Goal: Task Accomplishment & Management: Manage account settings

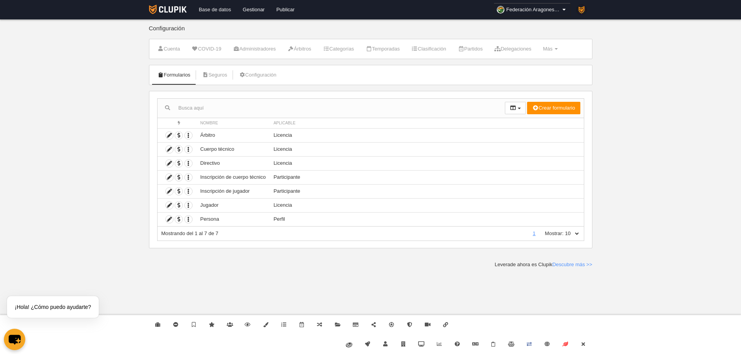
click at [205, 5] on link "Base de datos" at bounding box center [215, 9] width 44 height 19
click at [592, 346] on link "Cerrar" at bounding box center [583, 344] width 18 height 19
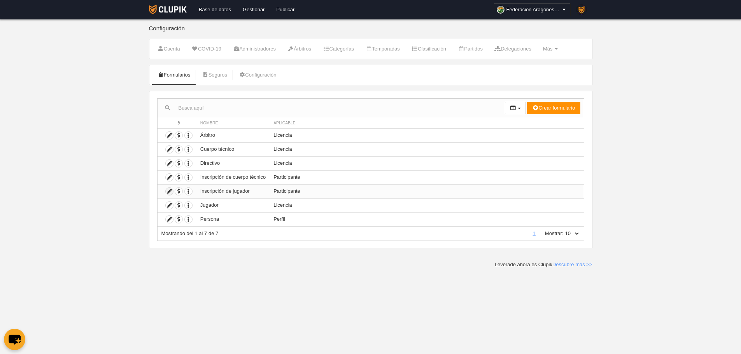
click at [168, 191] on icon at bounding box center [169, 191] width 7 height 7
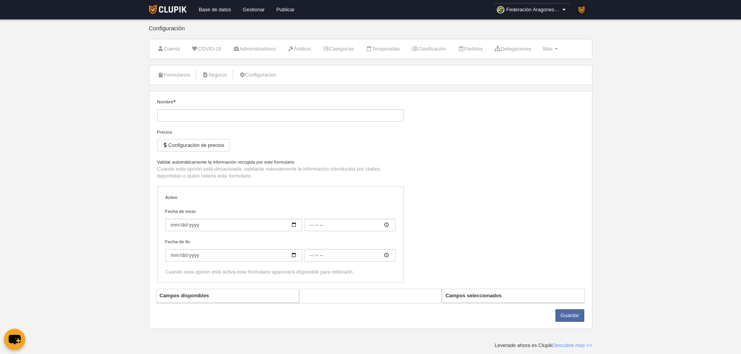
type input "Inscripción de jugador"
checkbox input "true"
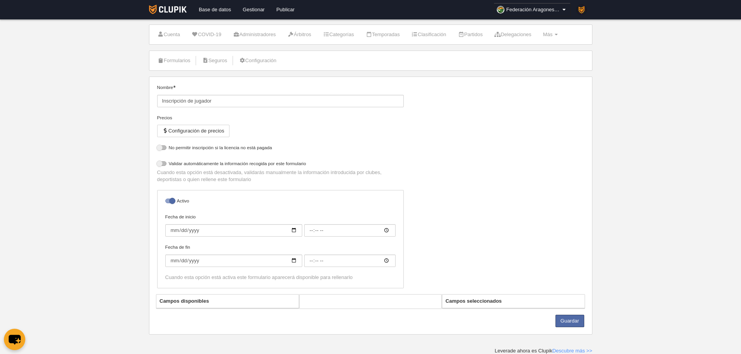
select select "selected"
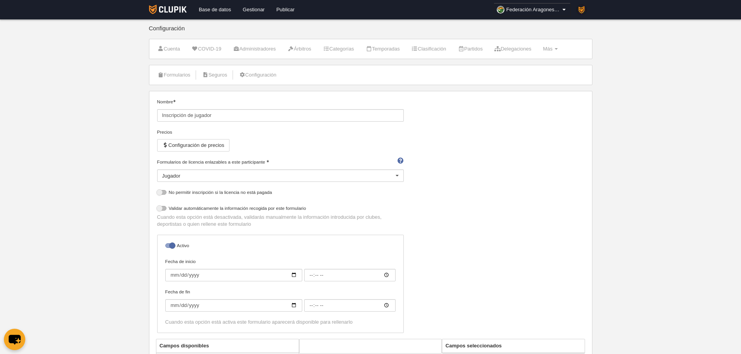
click at [174, 81] on li "Formularios" at bounding box center [174, 74] width 42 height 19
click at [174, 80] on link "Formularios" at bounding box center [174, 75] width 42 height 12
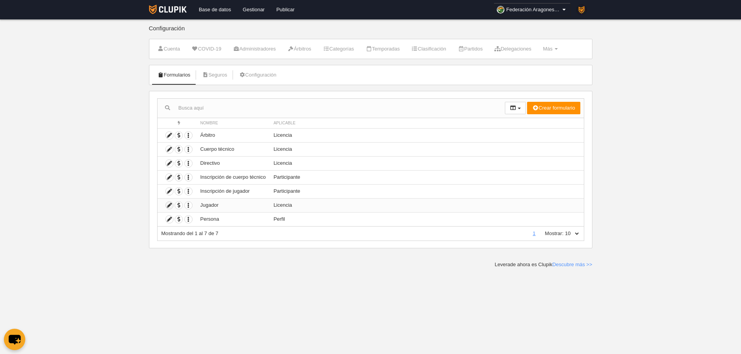
click at [170, 202] on icon at bounding box center [169, 205] width 7 height 7
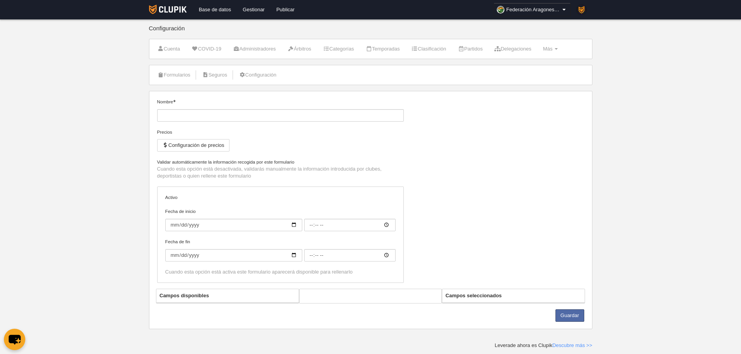
type input "Jugador"
checkbox input "true"
type input "2025-09-26"
type input "00:00"
type input "2025-10-01"
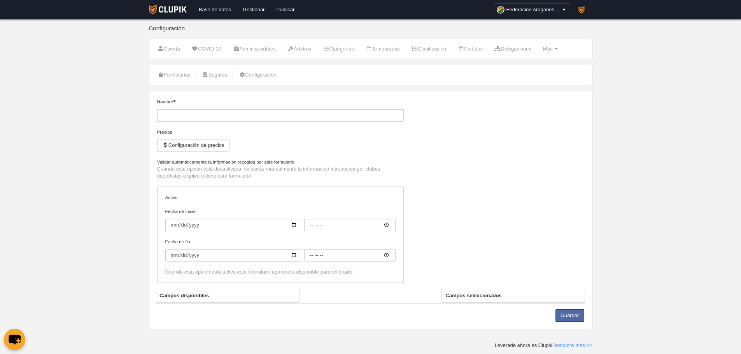
type input "00:00"
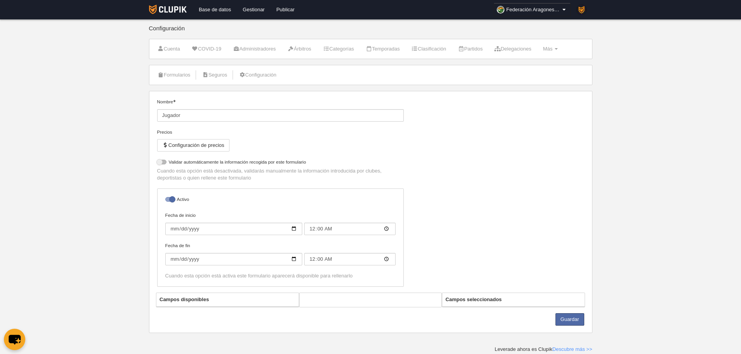
select select "selected"
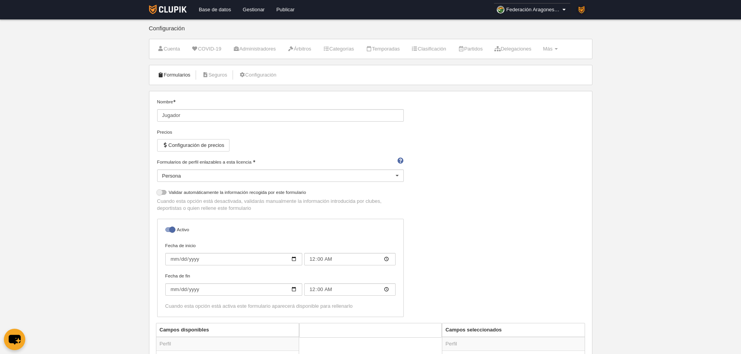
click at [181, 72] on link "Formularios" at bounding box center [174, 75] width 42 height 12
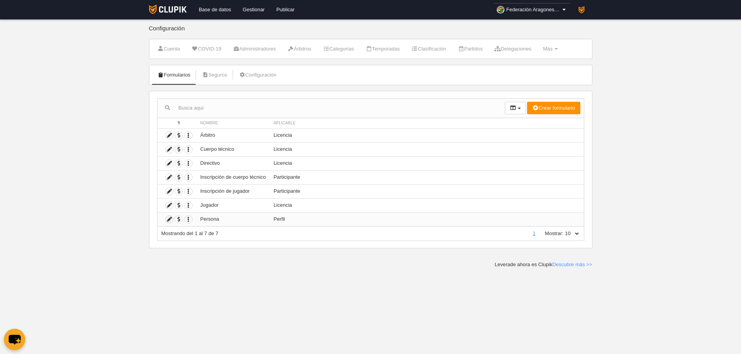
click at [170, 219] on icon at bounding box center [169, 219] width 7 height 7
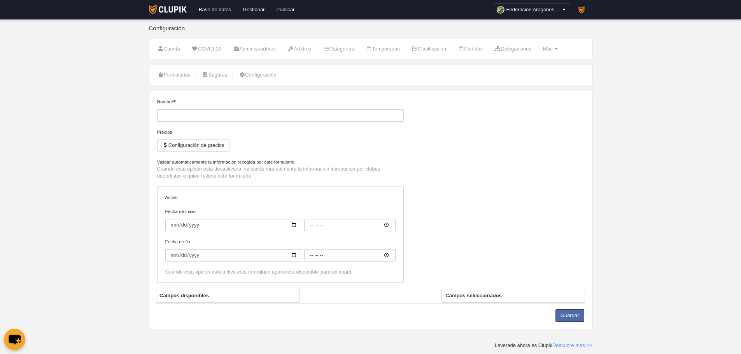
type input "Persona"
checkbox input "true"
type input "2025-09-26"
type input "00:00"
type input "2025-10-01"
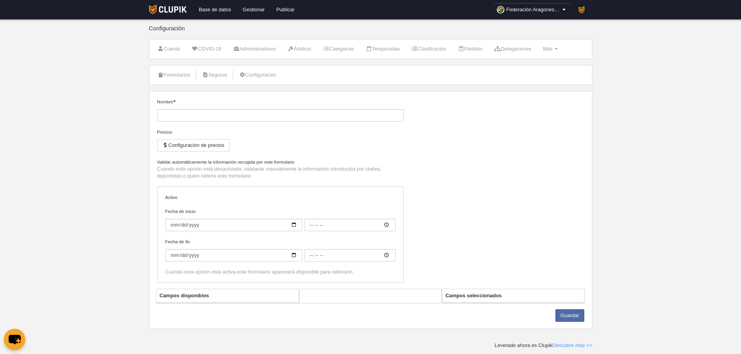
type input "00:00"
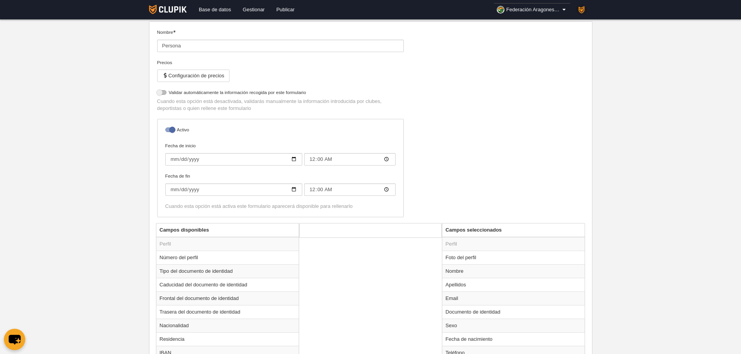
scroll to position [121, 0]
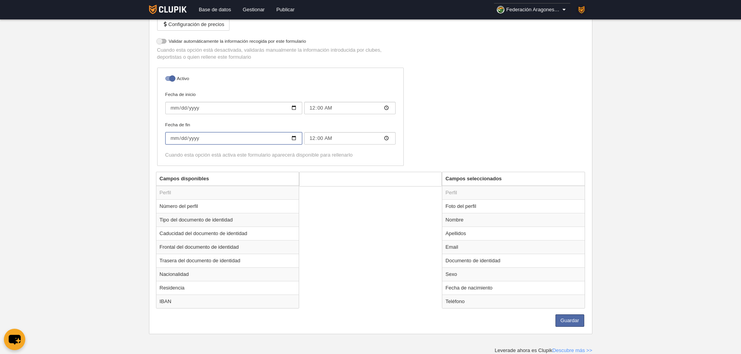
click at [172, 136] on input "2025-10-01" at bounding box center [233, 138] width 137 height 12
click at [180, 137] on input "Fecha de fin" at bounding box center [233, 138] width 137 height 12
click at [196, 139] on input "Fecha de fin" at bounding box center [233, 138] width 137 height 12
click at [174, 104] on input "2025-09-26" at bounding box center [233, 108] width 137 height 12
click at [181, 110] on input "Fecha de inicio" at bounding box center [233, 108] width 137 height 12
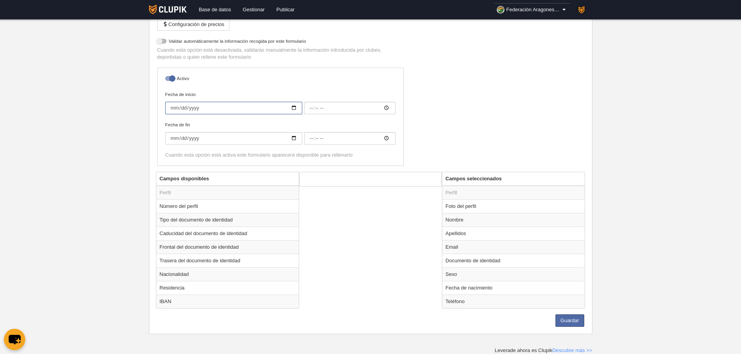
click at [192, 110] on input "Fecha de inicio" at bounding box center [233, 108] width 137 height 12
click at [578, 322] on button "Guardar" at bounding box center [569, 321] width 29 height 12
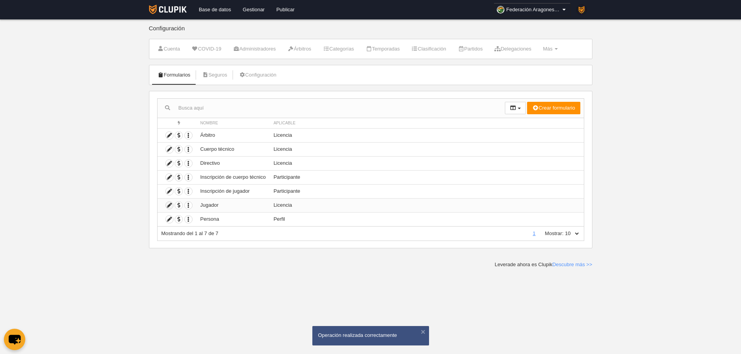
click at [169, 207] on icon at bounding box center [169, 205] width 7 height 7
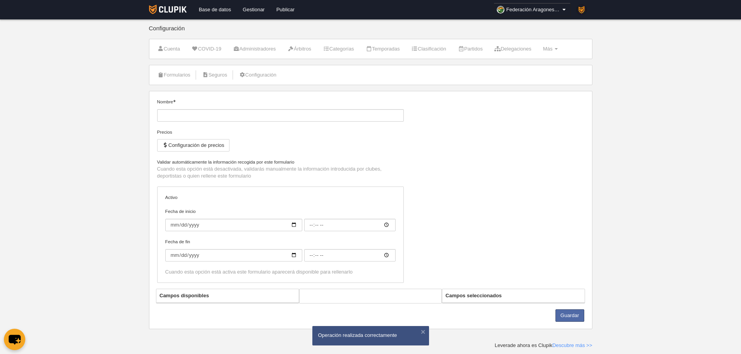
type input "Jugador"
checkbox input "true"
type input "2025-09-26"
type input "00:00"
type input "2025-10-01"
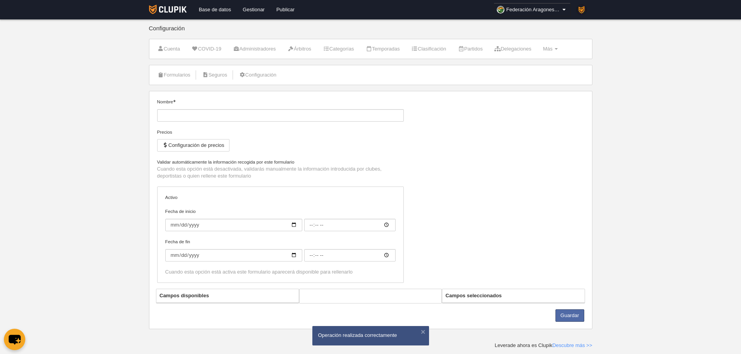
type input "00:00"
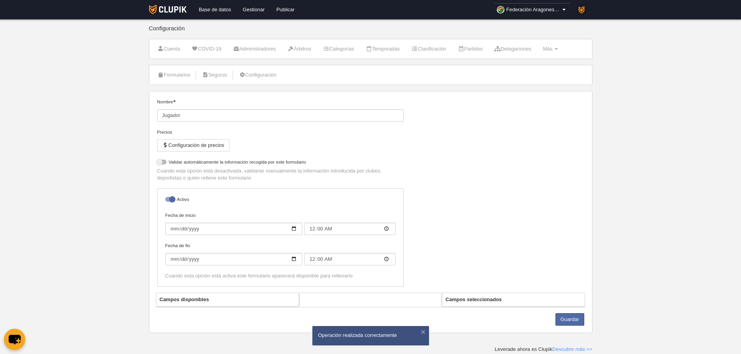
select select "selected"
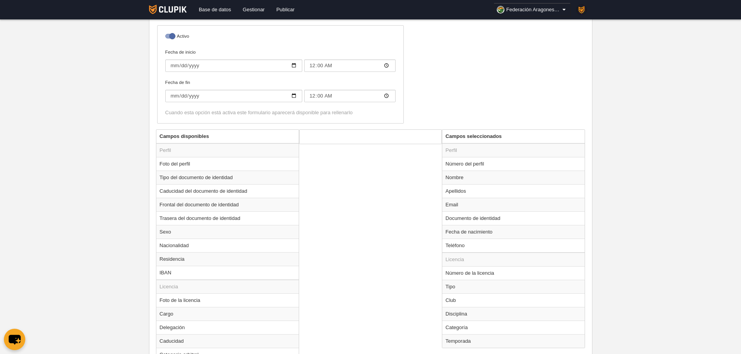
scroll to position [194, 0]
click at [174, 93] on input "2025-10-01" at bounding box center [233, 95] width 137 height 12
click at [181, 93] on input "Fecha de fin" at bounding box center [233, 95] width 137 height 12
click at [190, 94] on input "Fecha de fin" at bounding box center [233, 95] width 137 height 12
click at [172, 70] on input "2025-09-26" at bounding box center [233, 65] width 137 height 12
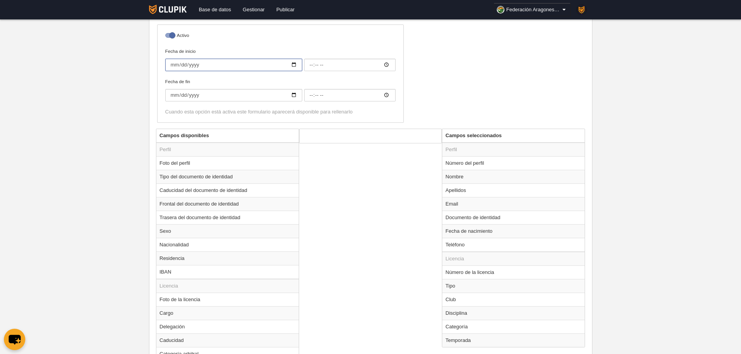
click at [182, 63] on input "Fecha de inicio" at bounding box center [233, 65] width 137 height 12
click at [199, 63] on input "Fecha de inicio" at bounding box center [233, 65] width 137 height 12
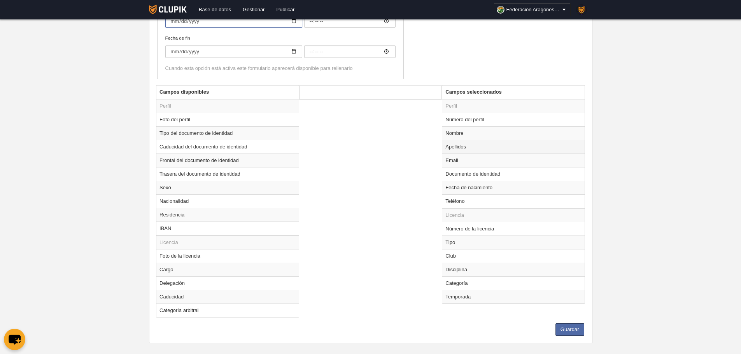
scroll to position [247, 0]
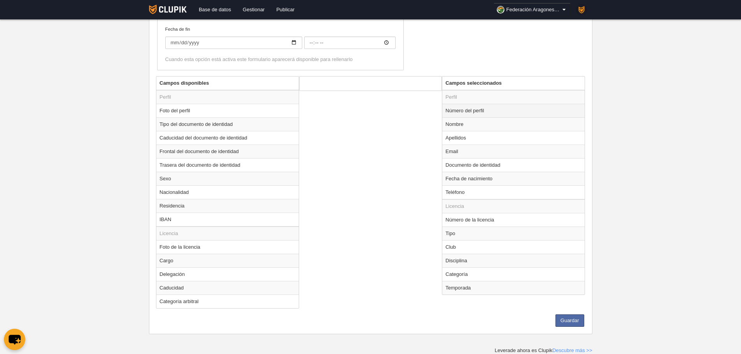
click at [477, 114] on td "Número del perfil" at bounding box center [513, 111] width 142 height 14
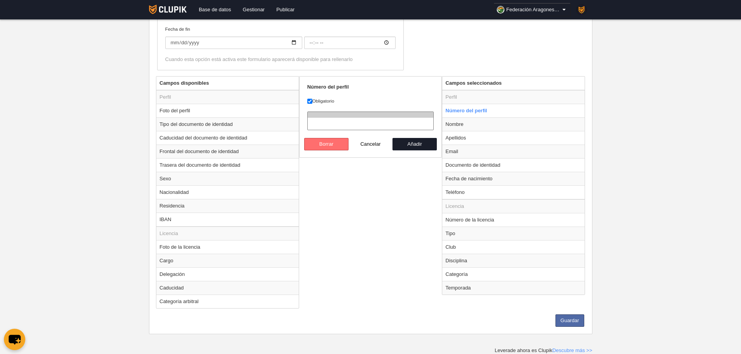
click at [324, 142] on button "Borrar" at bounding box center [326, 144] width 44 height 12
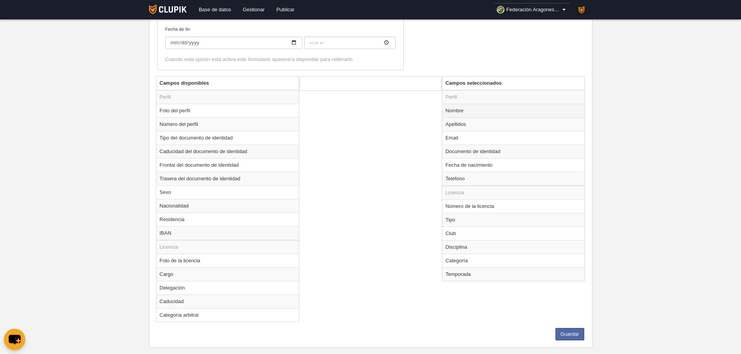
click at [450, 113] on td "Nombre" at bounding box center [513, 111] width 142 height 14
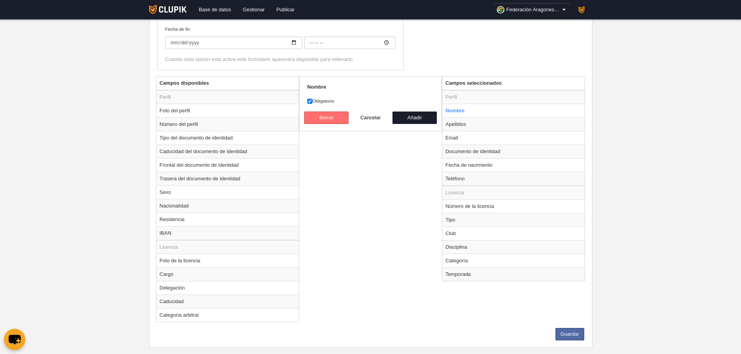
click at [342, 115] on button "Borrar" at bounding box center [326, 118] width 44 height 12
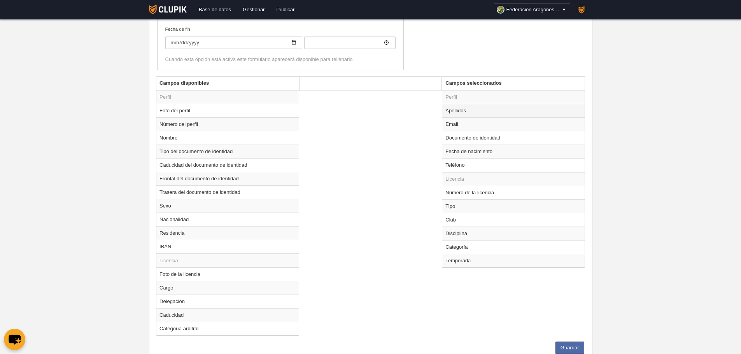
click at [455, 115] on td "Apellidos" at bounding box center [513, 111] width 142 height 14
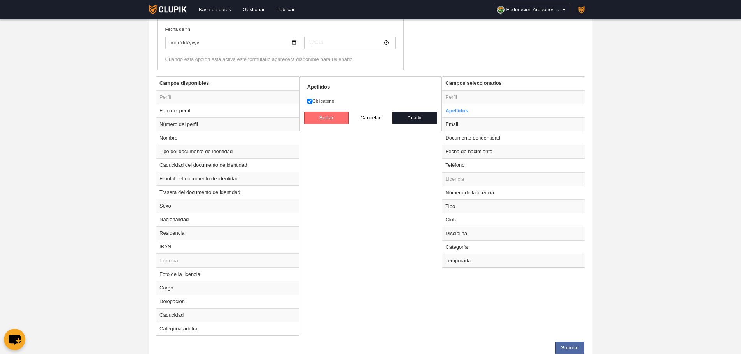
click at [344, 118] on button "Borrar" at bounding box center [326, 118] width 44 height 12
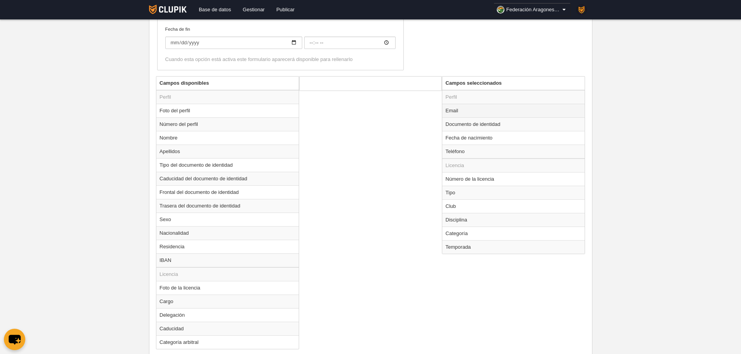
click at [457, 112] on td "Email" at bounding box center [513, 111] width 142 height 14
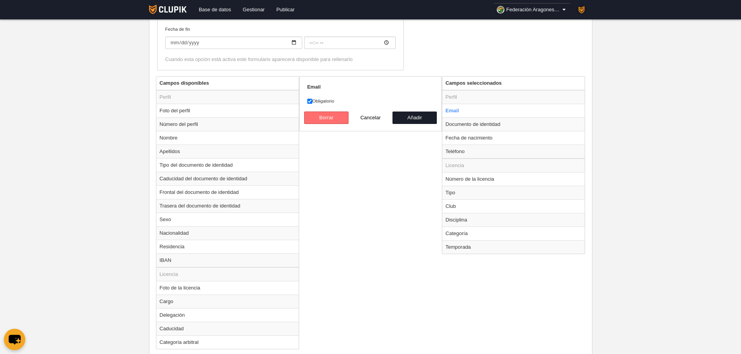
click at [323, 122] on button "Borrar" at bounding box center [326, 118] width 44 height 12
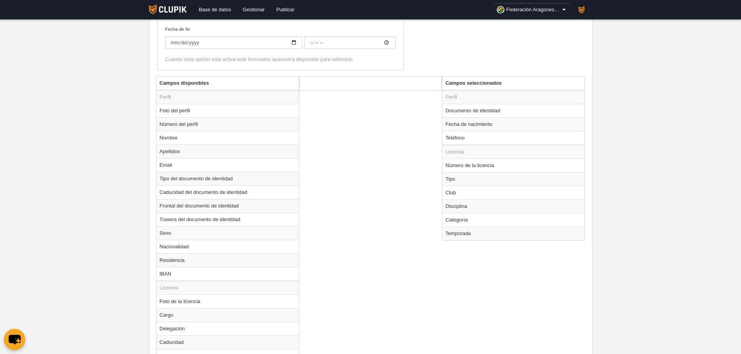
drag, startPoint x: 455, startPoint y: 114, endPoint x: 440, endPoint y: 117, distance: 16.0
click at [456, 113] on td "Documento de identidad" at bounding box center [513, 111] width 142 height 14
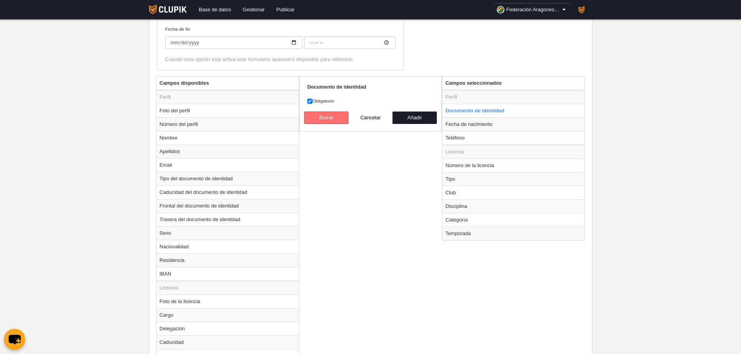
click at [336, 119] on button "Borrar" at bounding box center [326, 118] width 44 height 12
radio input "false"
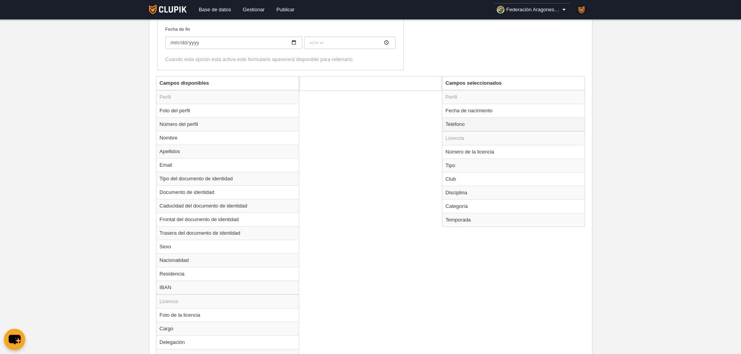
click at [466, 122] on td "Teléfono" at bounding box center [513, 124] width 142 height 14
radio input "true"
click at [314, 116] on button "Borrar" at bounding box center [326, 118] width 44 height 12
click at [470, 108] on td "Fecha de nacimiento" at bounding box center [513, 111] width 142 height 14
radio input "true"
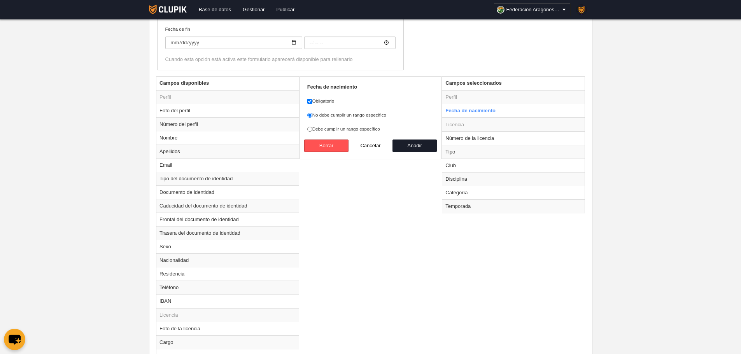
click at [349, 131] on label "Debe cumplir un rango específico" at bounding box center [370, 129] width 127 height 7
click at [312, 131] on input "Debe cumplir un rango específico" at bounding box center [309, 129] width 5 height 5
radio input "true"
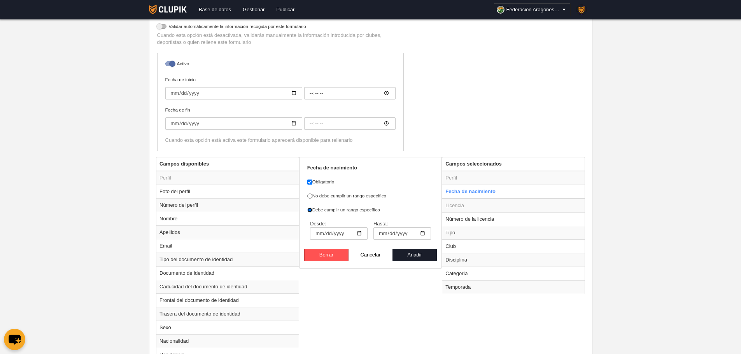
scroll to position [169, 0]
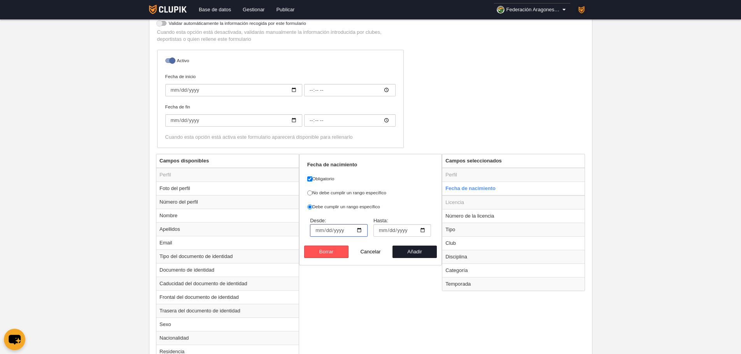
click at [336, 230] on input "Desde:" at bounding box center [339, 230] width 58 height 12
click at [338, 249] on button "Borrar" at bounding box center [326, 252] width 44 height 12
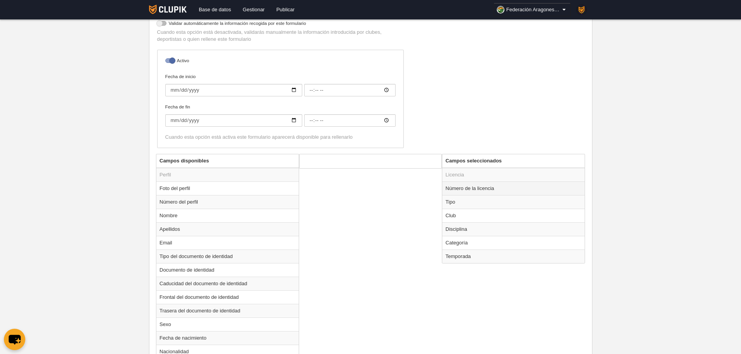
click at [459, 190] on td "Número de la licencia" at bounding box center [513, 189] width 142 height 14
radio input "true"
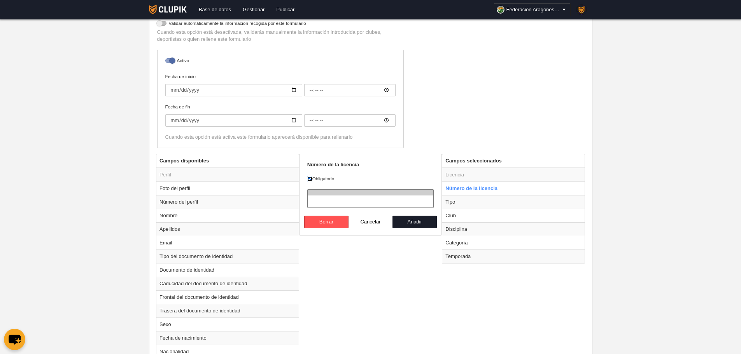
click at [307, 180] on input "Obligatorio" at bounding box center [309, 179] width 5 height 5
checkbox input "false"
click at [417, 225] on button "Añadir" at bounding box center [414, 222] width 44 height 12
radio input "false"
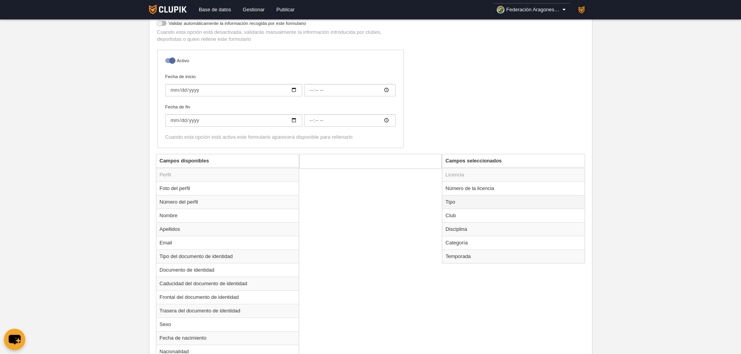
click at [493, 203] on td "Tipo" at bounding box center [513, 202] width 142 height 14
radio input "true"
select select "player"
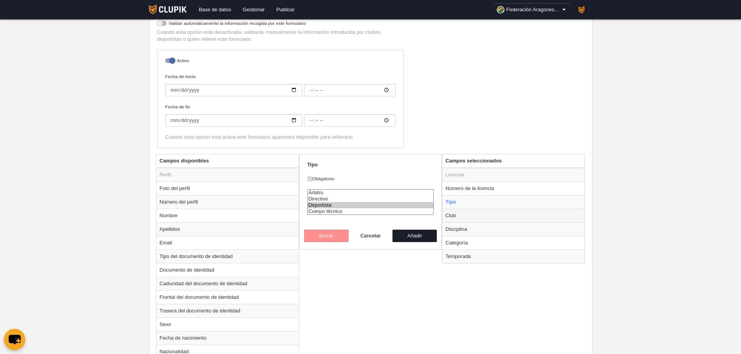
click at [455, 217] on td "Club" at bounding box center [513, 216] width 142 height 14
radio input "false"
radio input "true"
checkbox input "false"
select select
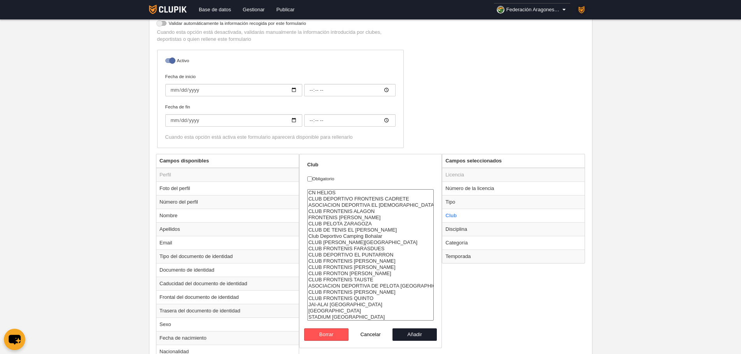
click at [334, 182] on label "Obligatorio" at bounding box center [370, 178] width 127 height 7
click at [312, 182] on input "Obligatorio" at bounding box center [309, 179] width 5 height 5
checkbox input "true"
click at [410, 330] on button "Añadir" at bounding box center [414, 335] width 44 height 12
radio input "false"
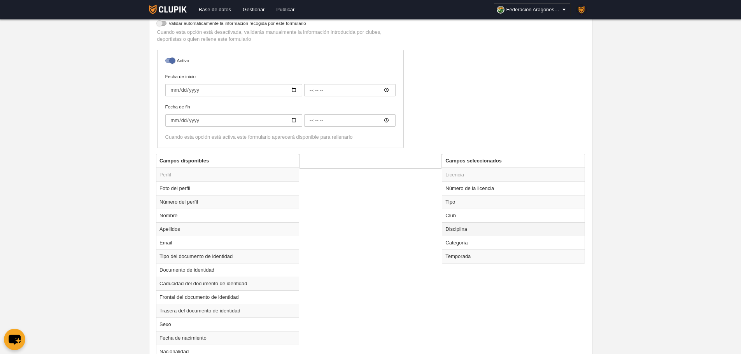
click at [465, 229] on td "Disciplina" at bounding box center [513, 229] width 142 height 14
radio input "true"
select select
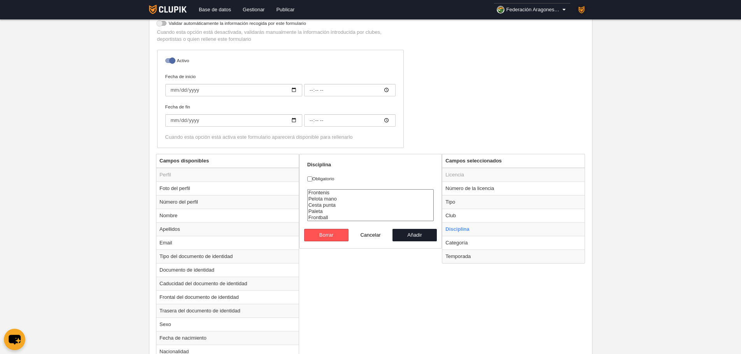
click at [328, 182] on label "Obligatorio" at bounding box center [370, 178] width 127 height 7
click at [312, 182] on input "Obligatorio" at bounding box center [309, 179] width 5 height 5
checkbox input "true"
click at [404, 230] on button "Añadir" at bounding box center [414, 235] width 44 height 12
radio input "false"
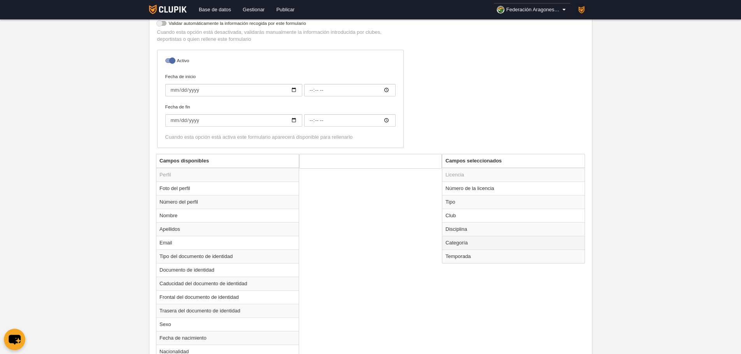
click at [468, 241] on td "Categoría" at bounding box center [513, 243] width 142 height 14
radio input "true"
select select
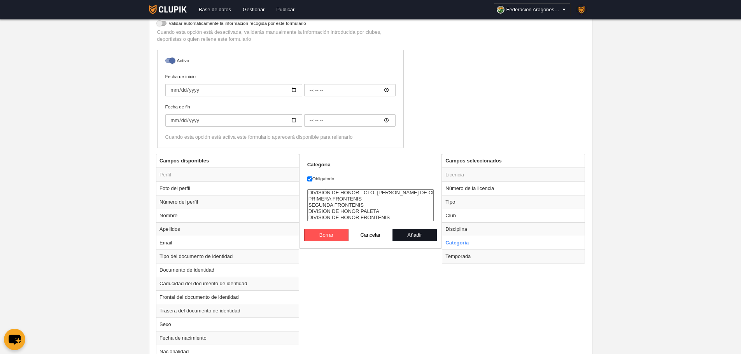
click at [423, 236] on button "Añadir" at bounding box center [414, 235] width 44 height 12
radio input "false"
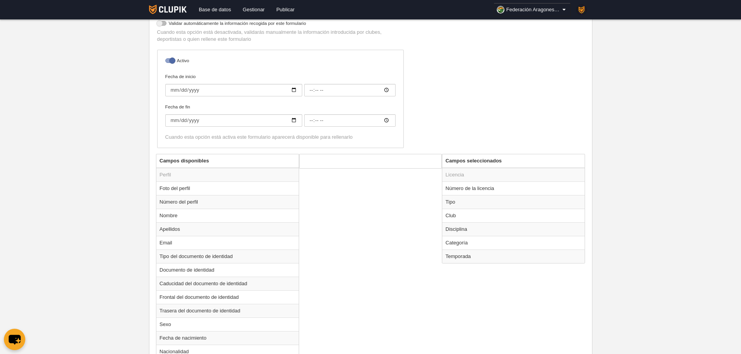
drag, startPoint x: 462, startPoint y: 260, endPoint x: 425, endPoint y: 246, distance: 40.5
click at [462, 260] on td "Temporada" at bounding box center [513, 257] width 142 height 14
radio input "true"
select select
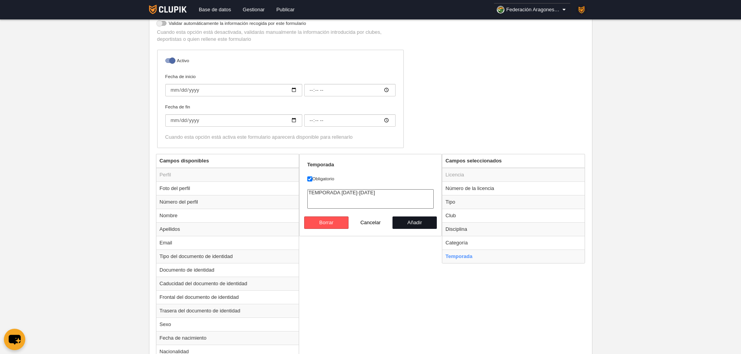
click at [412, 223] on button "Añadir" at bounding box center [414, 223] width 44 height 12
radio input "false"
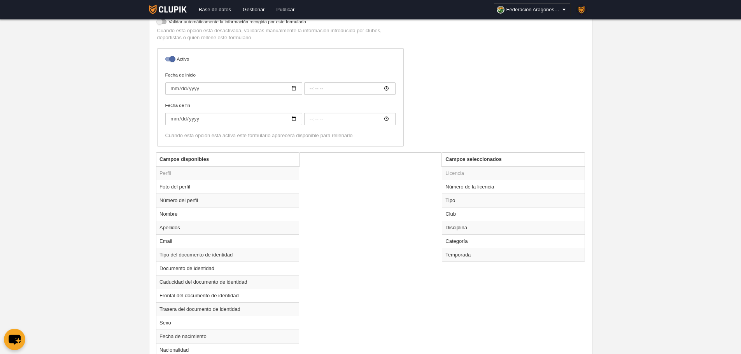
scroll to position [342, 0]
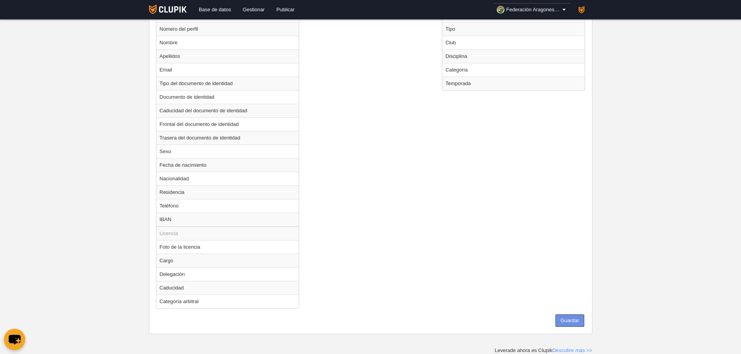
click at [566, 319] on button "Guardar" at bounding box center [569, 321] width 29 height 12
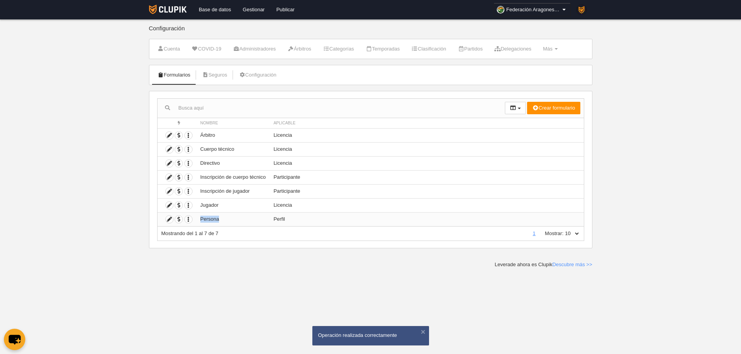
drag, startPoint x: 227, startPoint y: 218, endPoint x: 200, endPoint y: 217, distance: 27.2
click at [200, 217] on td "Persona" at bounding box center [232, 219] width 73 height 14
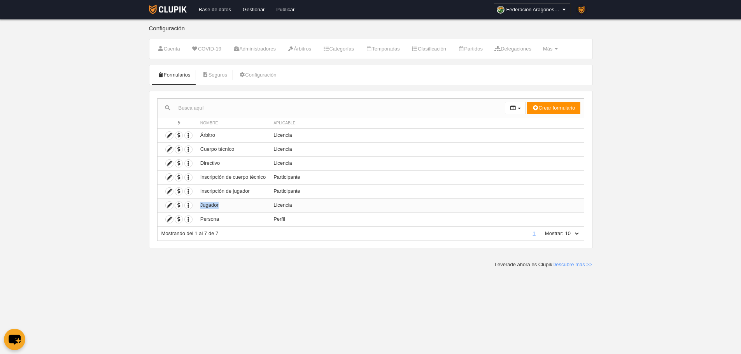
drag, startPoint x: 226, startPoint y: 206, endPoint x: 200, endPoint y: 205, distance: 26.5
click at [200, 205] on td "Jugador" at bounding box center [232, 205] width 73 height 14
drag, startPoint x: 291, startPoint y: 206, endPoint x: 238, endPoint y: 207, distance: 53.7
click at [238, 207] on tr "Duplicar formulario Borrar formulario Jugador Licencia" at bounding box center [370, 205] width 426 height 14
drag, startPoint x: 302, startPoint y: 134, endPoint x: 261, endPoint y: 131, distance: 40.9
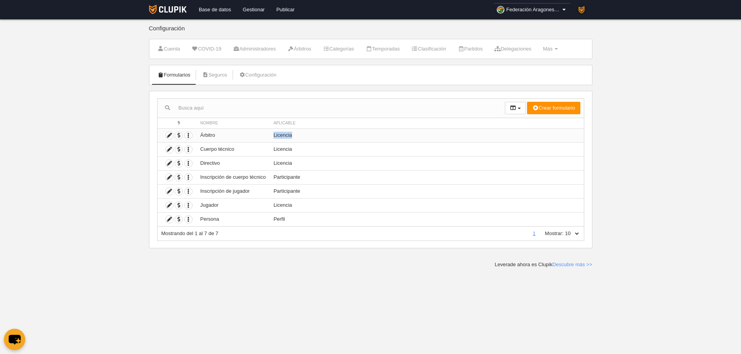
click at [261, 131] on tr "Duplicar formulario Borrar formulario Árbitro Licencia" at bounding box center [370, 135] width 426 height 14
click at [267, 147] on tr "Duplicar formulario Borrar formulario Cuerpo técnico Licencia" at bounding box center [370, 149] width 426 height 14
drag, startPoint x: 290, startPoint y: 164, endPoint x: 258, endPoint y: 161, distance: 32.8
click at [258, 161] on tr "Duplicar formulario Borrar formulario Directivo Licencia" at bounding box center [370, 163] width 426 height 14
click at [168, 192] on icon at bounding box center [169, 191] width 7 height 7
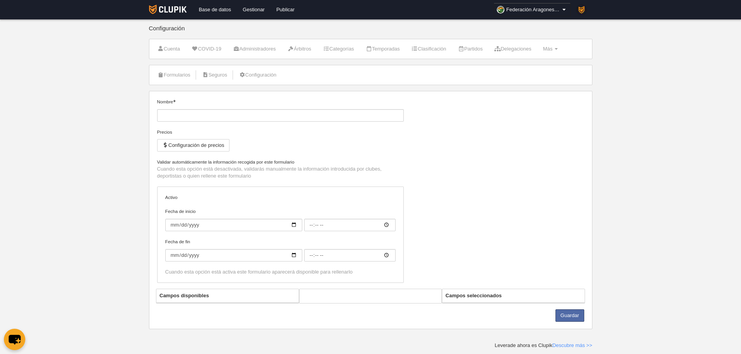
type input "Inscripción de jugador"
checkbox input "true"
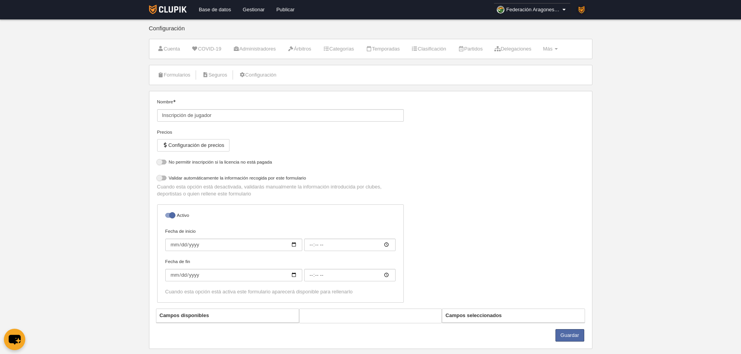
select select "selected"
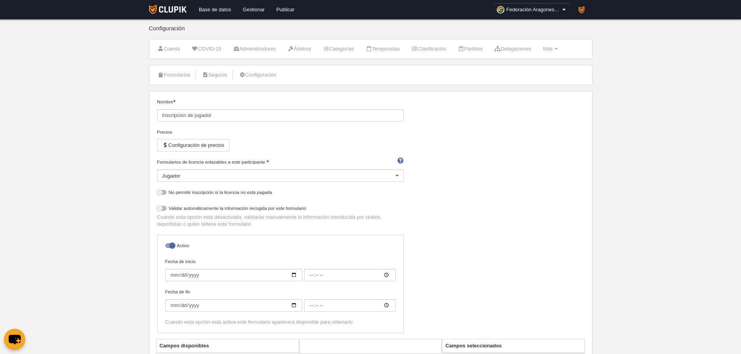
click at [222, 175] on div "Jugador" at bounding box center [280, 176] width 246 height 12
click at [487, 188] on div "Nombre Inscripción de jugador Precios Configuración de precios Formularios de l…" at bounding box center [370, 218] width 433 height 241
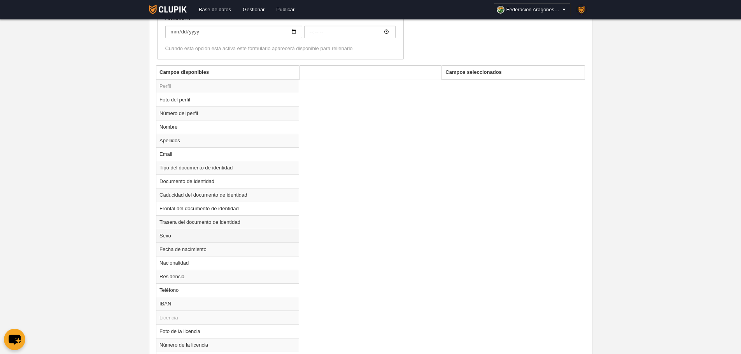
scroll to position [272, 0]
click at [187, 236] on td "Sexo" at bounding box center [227, 238] width 142 height 14
radio input "true"
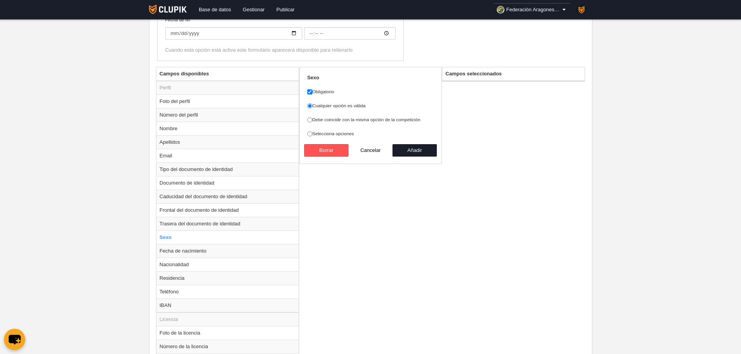
drag, startPoint x: 323, startPoint y: 79, endPoint x: 311, endPoint y: 77, distance: 12.3
click at [311, 77] on form "Sexo Obligatorio Cualquier opción es válida Debe coincidir con la misma opción …" at bounding box center [370, 115] width 127 height 82
click at [338, 120] on label "Debe coincidir con la misma opción de la competición" at bounding box center [370, 119] width 127 height 7
click at [312, 120] on input "Debe coincidir con la misma opción de la competición" at bounding box center [309, 119] width 5 height 5
radio input "true"
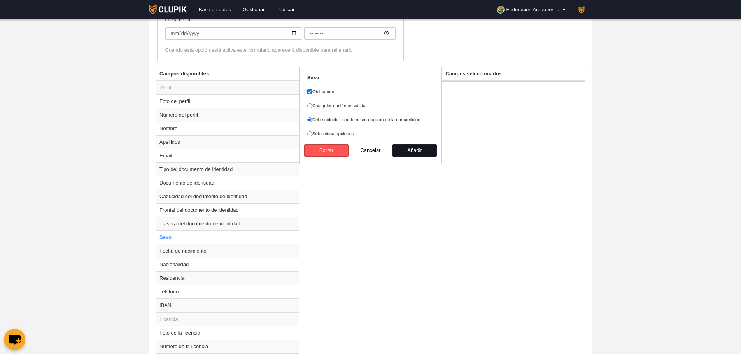
click at [410, 149] on button "Añadir" at bounding box center [414, 150] width 44 height 12
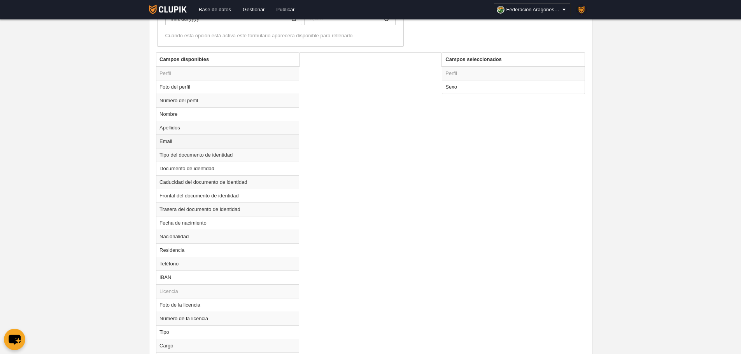
scroll to position [311, 0]
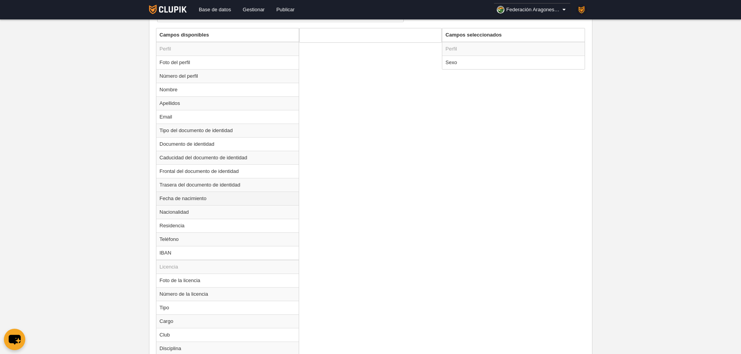
click at [185, 200] on td "Fecha de nacimiento" at bounding box center [227, 199] width 142 height 14
radio input "true"
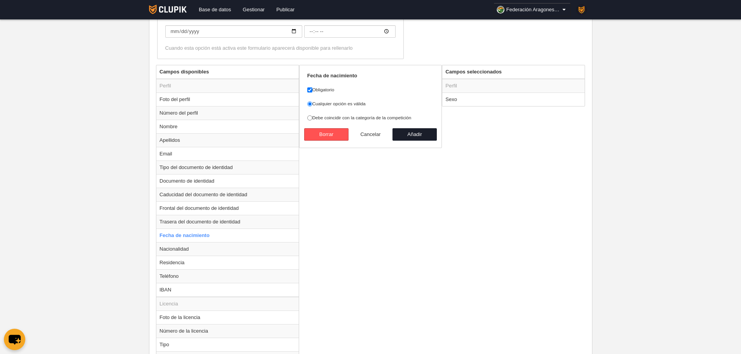
scroll to position [272, 0]
click at [347, 118] on label "Debe coincidir con la categoría de la competición" at bounding box center [370, 119] width 127 height 7
click at [312, 118] on input "Debe coincidir con la categoría de la competición" at bounding box center [309, 119] width 5 height 5
radio input "true"
drag, startPoint x: 412, startPoint y: 120, endPoint x: 316, endPoint y: 122, distance: 96.0
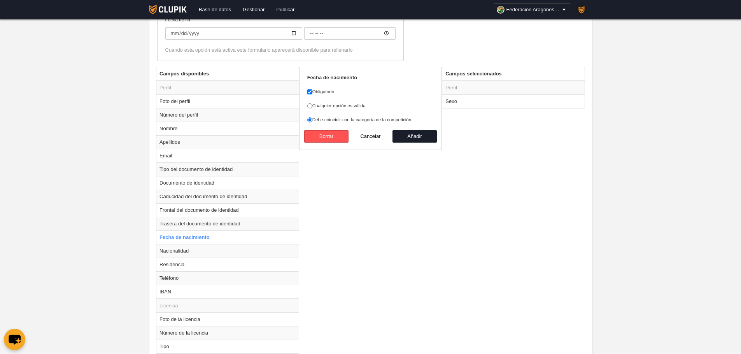
click at [316, 122] on label "Debe coincidir con la categoría de la competición" at bounding box center [370, 119] width 127 height 7
click at [409, 139] on button "Añadir" at bounding box center [414, 136] width 44 height 12
radio input "false"
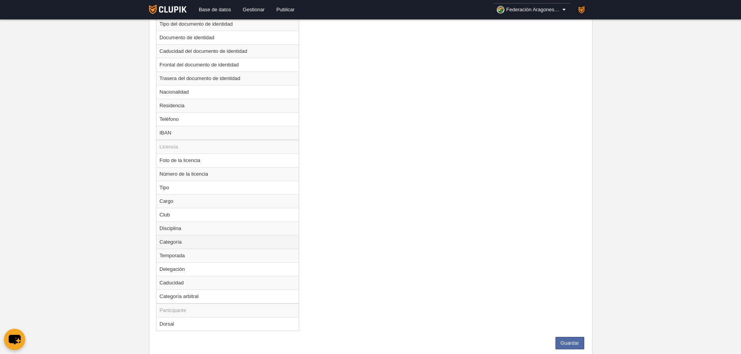
scroll to position [428, 0]
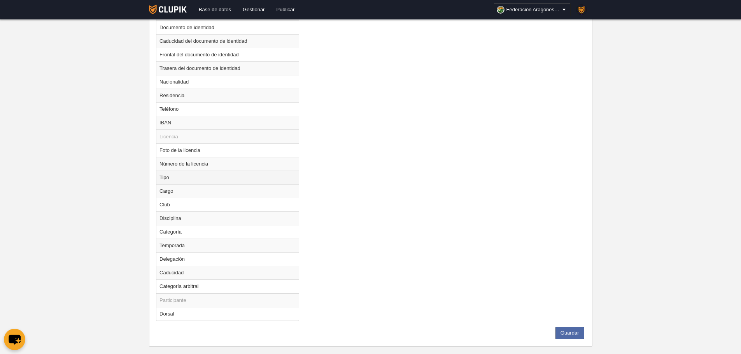
click at [173, 180] on td "Tipo" at bounding box center [227, 178] width 142 height 14
radio input "true"
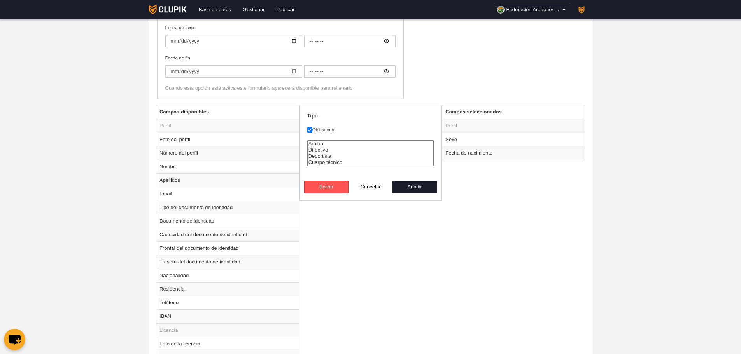
scroll to position [233, 0]
select select "player"
click at [316, 157] on option "Deportista" at bounding box center [371, 157] width 126 height 6
click at [415, 191] on button "Añadir" at bounding box center [414, 188] width 44 height 12
radio input "false"
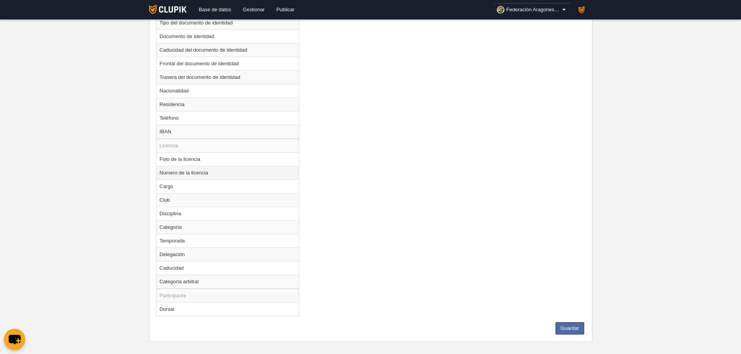
scroll to position [427, 0]
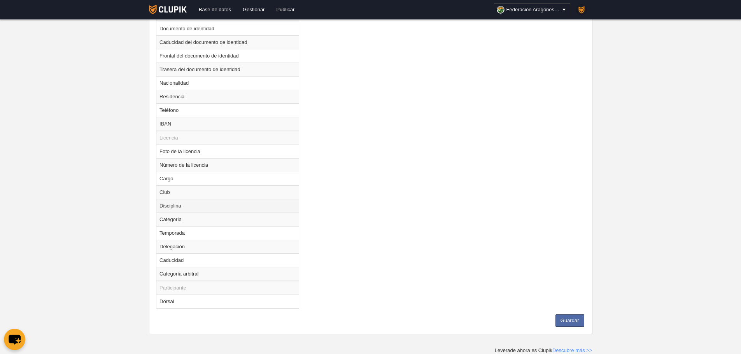
click at [182, 207] on td "Disciplina" at bounding box center [227, 206] width 142 height 14
radio input "true"
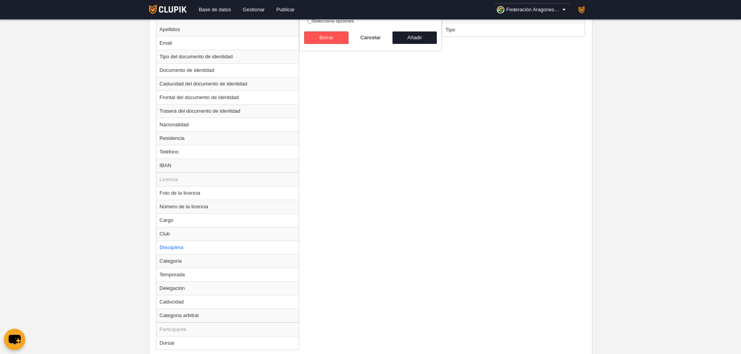
scroll to position [232, 0]
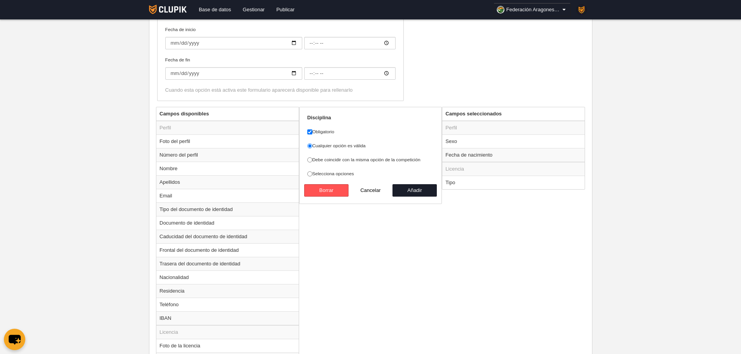
click at [385, 158] on label "Debe coincidir con la misma opción de la competición" at bounding box center [370, 159] width 127 height 7
click at [312, 158] on input "Debe coincidir con la misma opción de la competición" at bounding box center [309, 159] width 5 height 5
radio input "true"
click at [338, 190] on button "Borrar" at bounding box center [326, 190] width 44 height 12
radio input "false"
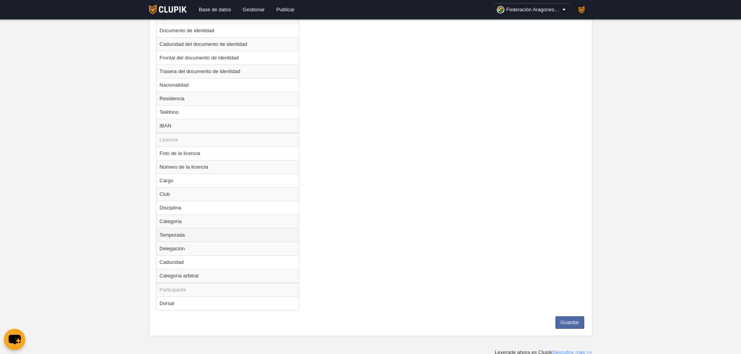
scroll to position [427, 0]
click at [184, 233] on td "Temporada" at bounding box center [227, 233] width 142 height 14
radio input "true"
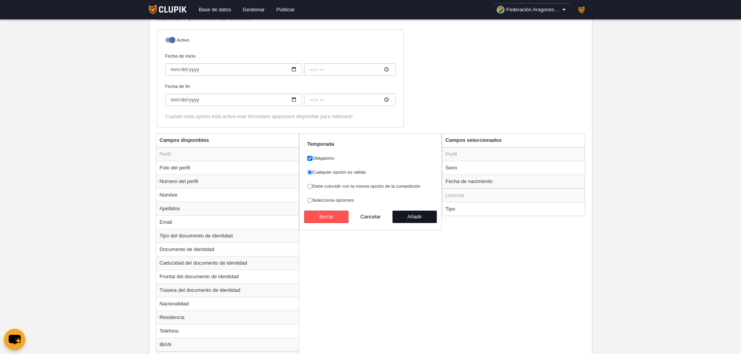
scroll to position [193, 0]
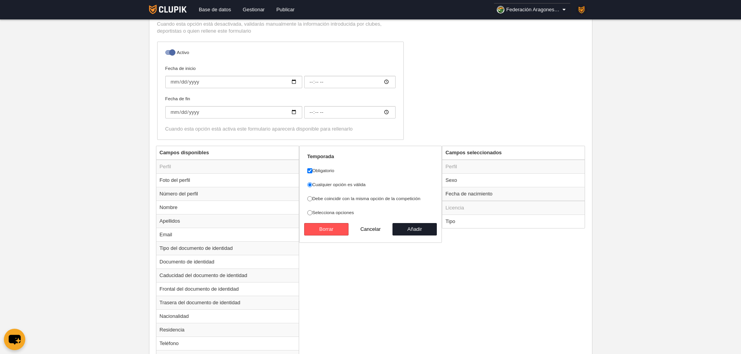
click at [327, 200] on label "Debe coincidir con la misma opción de la competición" at bounding box center [370, 198] width 127 height 7
click at [312, 200] on input "Debe coincidir con la misma opción de la competición" at bounding box center [309, 198] width 5 height 5
radio input "true"
click at [420, 227] on button "Añadir" at bounding box center [414, 229] width 44 height 12
radio input "false"
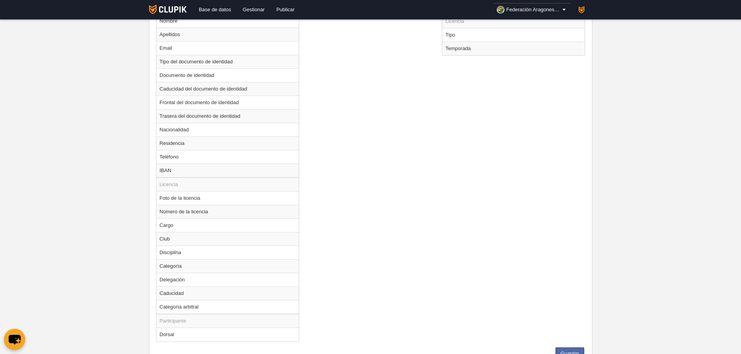
scroll to position [413, 0]
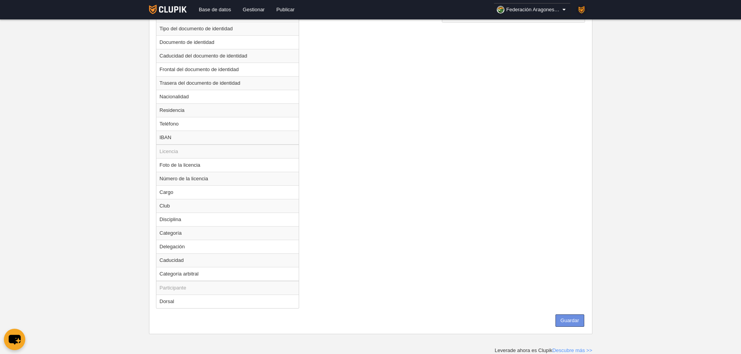
click at [562, 315] on button "Guardar" at bounding box center [569, 321] width 29 height 12
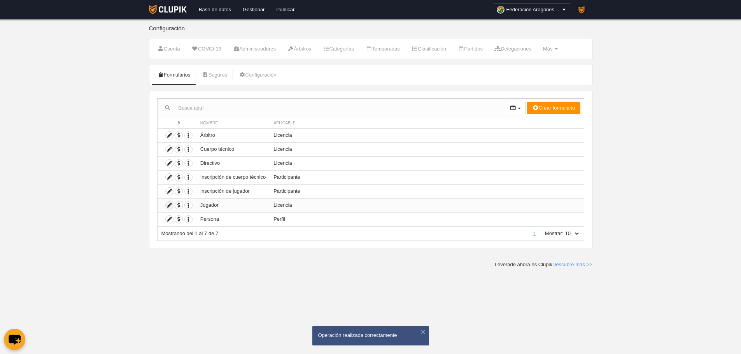
click at [170, 207] on icon at bounding box center [169, 205] width 7 height 7
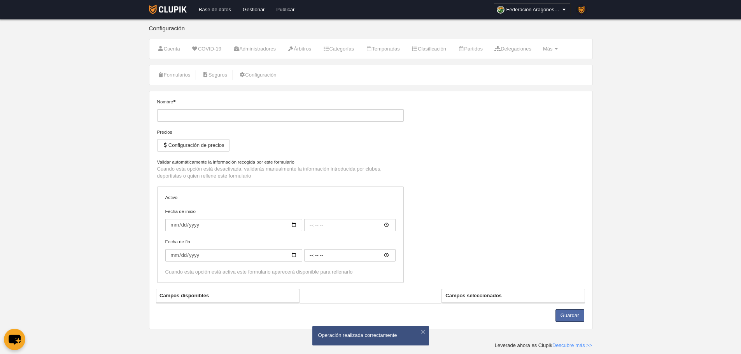
type input "Jugador"
checkbox input "true"
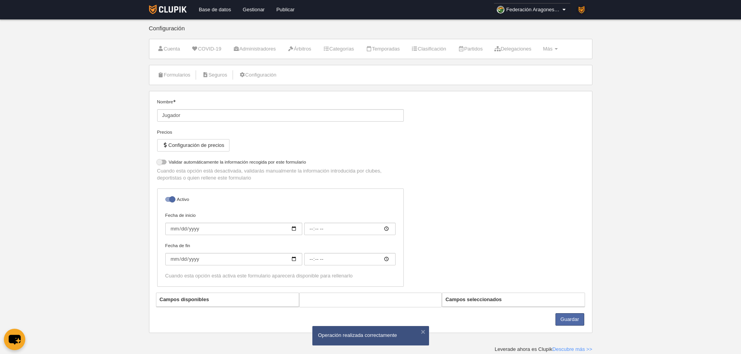
select select "selected"
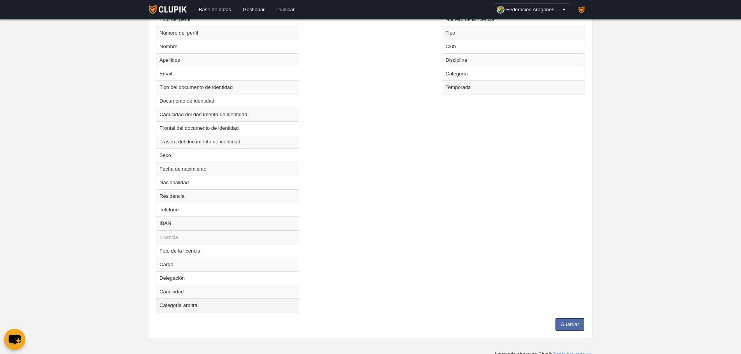
scroll to position [342, 0]
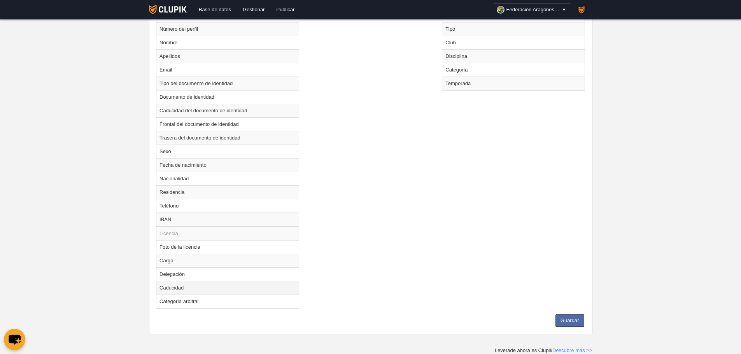
click at [187, 289] on td "Caducidad" at bounding box center [227, 288] width 142 height 14
radio input "true"
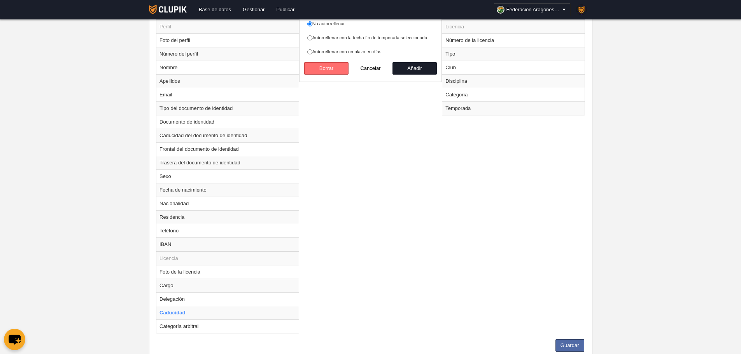
scroll to position [225, 0]
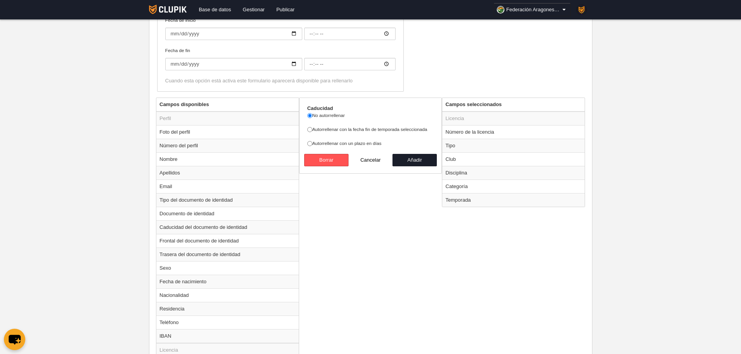
click at [308, 132] on label "Autorrellenar con la fecha fin de temporada seleccionada" at bounding box center [370, 129] width 127 height 7
click at [308, 132] on input "Autorrellenar con la fecha fin de temporada seleccionada" at bounding box center [309, 129] width 5 height 5
radio input "true"
click at [402, 156] on button "Añadir" at bounding box center [414, 160] width 44 height 12
radio input "false"
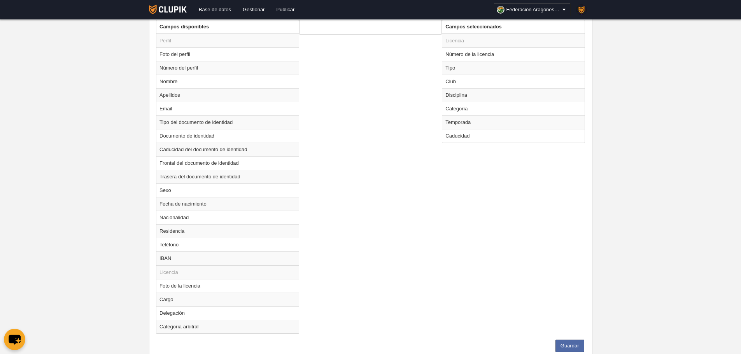
scroll to position [329, 0]
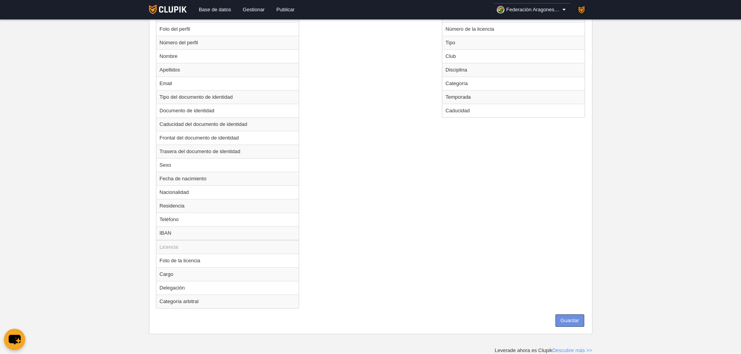
click at [579, 321] on button "Guardar" at bounding box center [569, 321] width 29 height 12
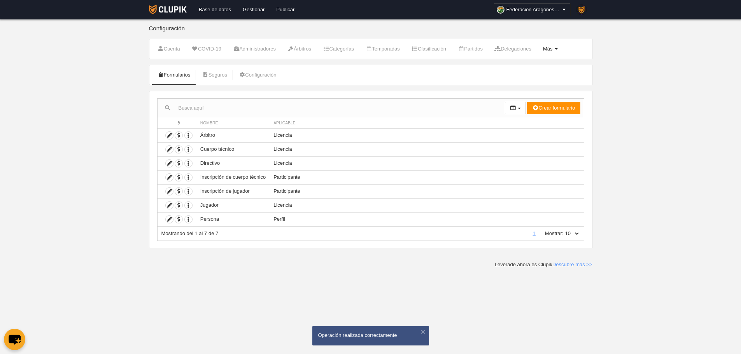
click at [552, 46] on span "Más" at bounding box center [548, 49] width 10 height 6
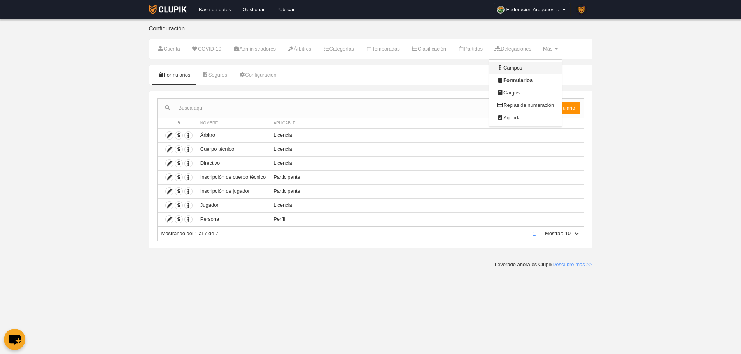
click at [531, 69] on link "Campos" at bounding box center [525, 68] width 72 height 12
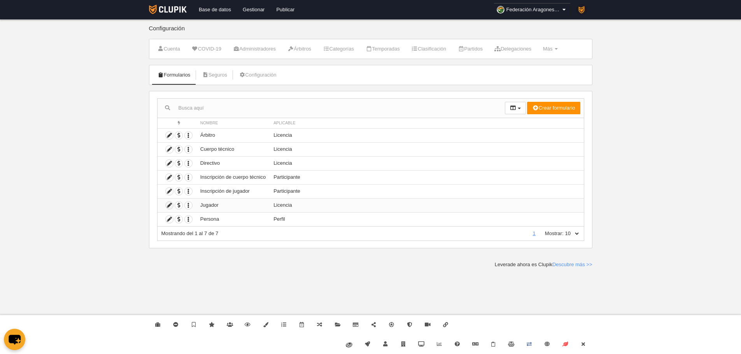
click at [170, 206] on icon at bounding box center [169, 205] width 7 height 7
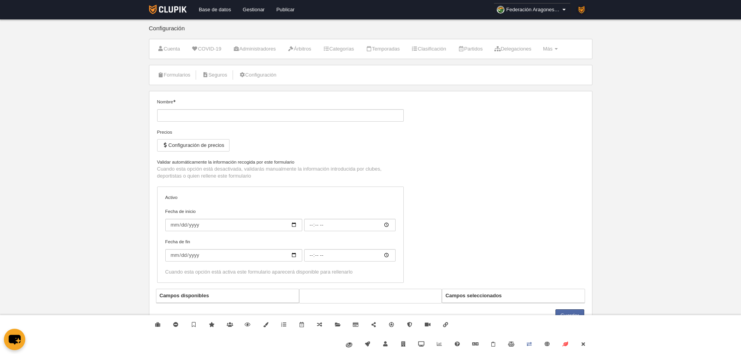
type input "Jugador"
checkbox input "true"
select select "selected"
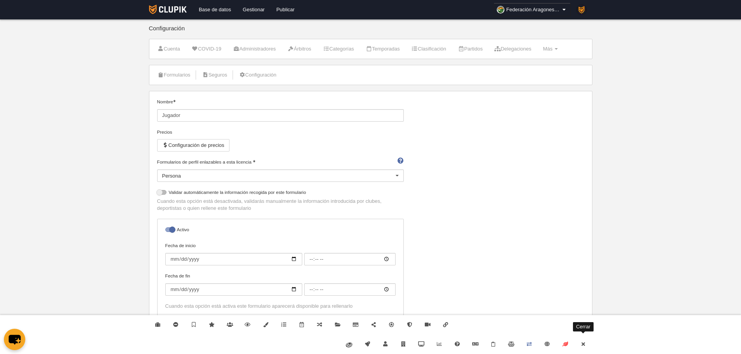
click at [587, 347] on link "Cerrar" at bounding box center [583, 344] width 18 height 19
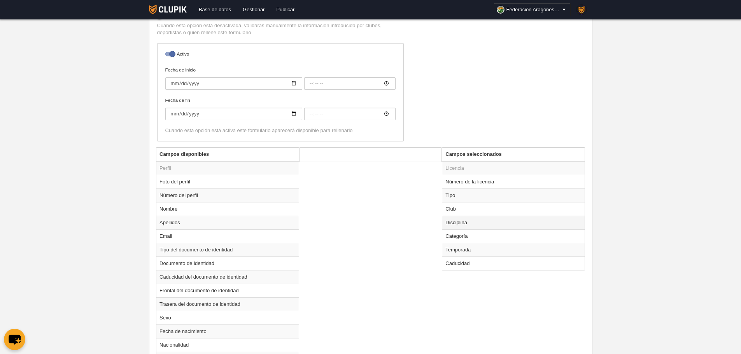
scroll to position [185, 0]
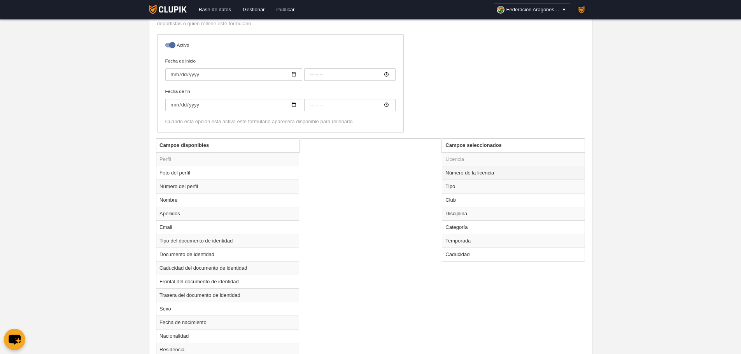
click at [473, 174] on td "Número de la licencia" at bounding box center [513, 173] width 142 height 14
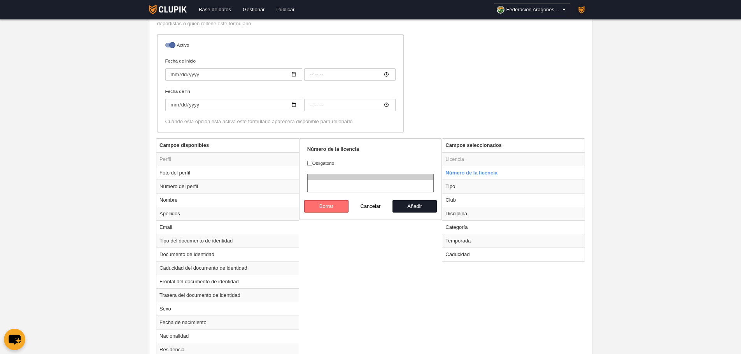
click at [332, 209] on button "Borrar" at bounding box center [326, 206] width 44 height 12
radio input "false"
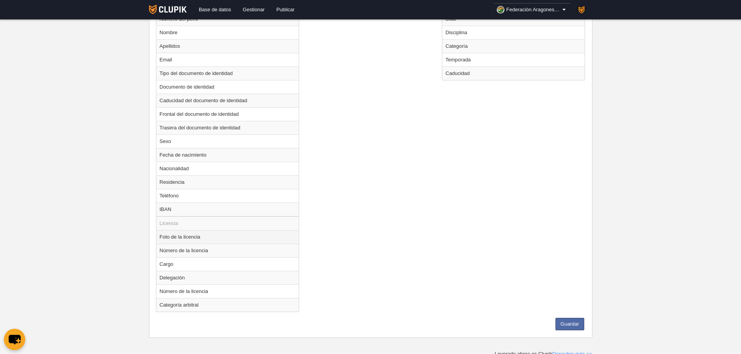
scroll to position [356, 0]
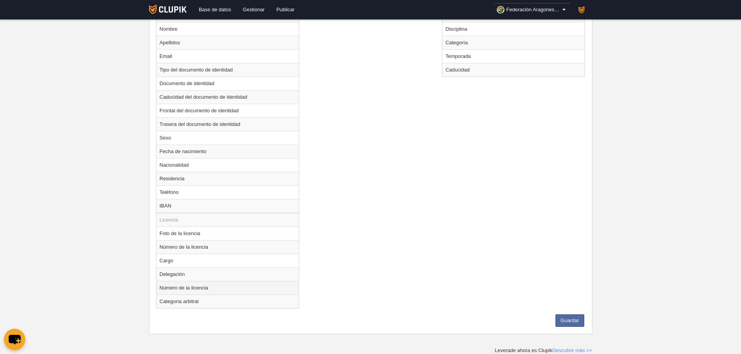
click at [201, 288] on td "Número de la licencia" at bounding box center [227, 288] width 142 height 14
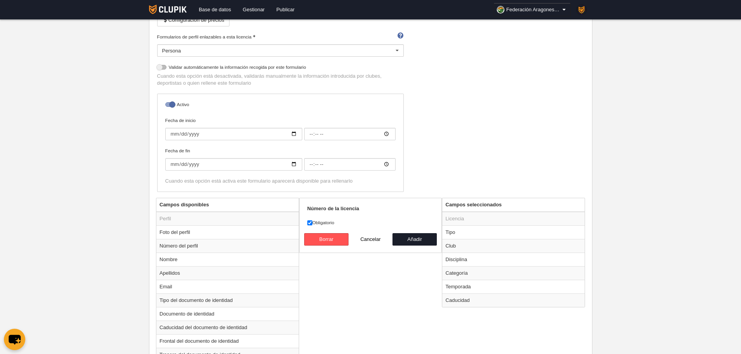
scroll to position [122, 0]
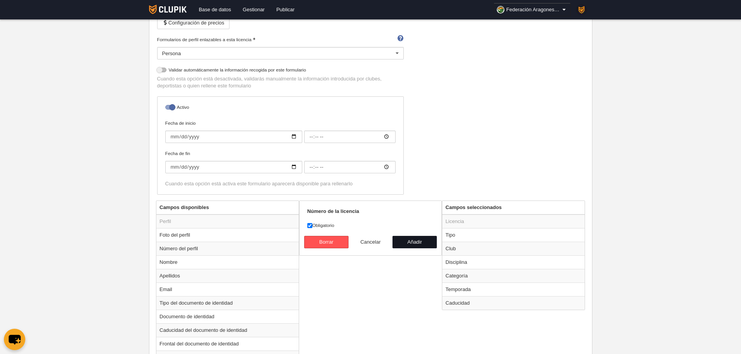
drag, startPoint x: 416, startPoint y: 244, endPoint x: 357, endPoint y: 239, distance: 59.0
click at [358, 239] on div "Borrar Cancelar Añadir" at bounding box center [370, 242] width 133 height 12
click at [413, 246] on button "Añadir" at bounding box center [414, 242] width 44 height 12
radio input "false"
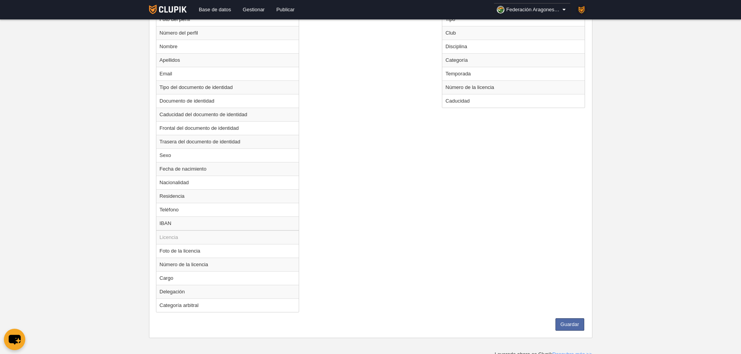
scroll to position [342, 0]
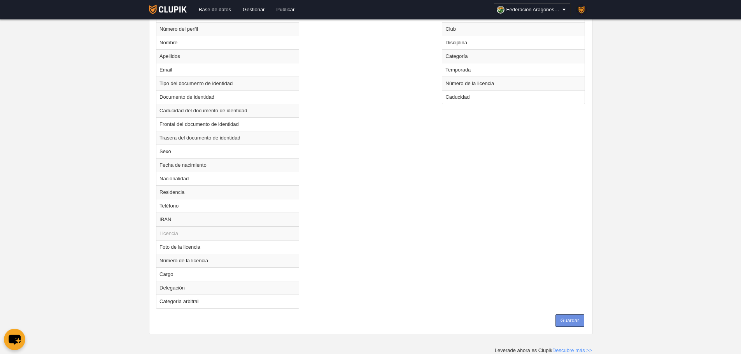
click at [582, 318] on button "Guardar" at bounding box center [569, 321] width 29 height 12
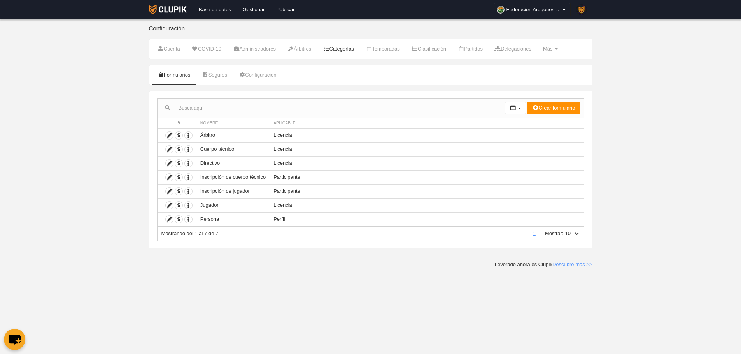
click at [346, 45] on link "Categorías" at bounding box center [338, 49] width 40 height 12
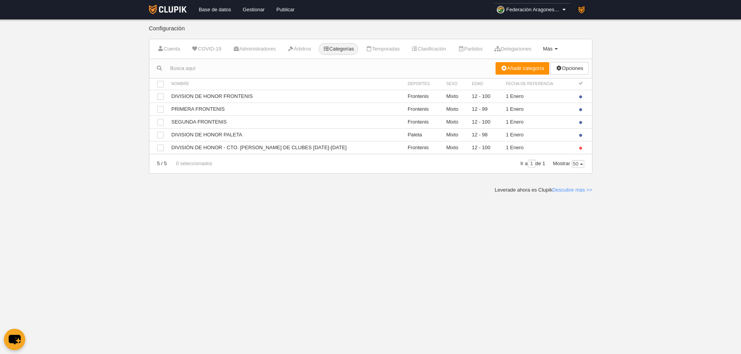
click at [552, 51] on span "Más" at bounding box center [548, 49] width 10 height 6
click at [539, 80] on link "Formularios" at bounding box center [525, 80] width 72 height 12
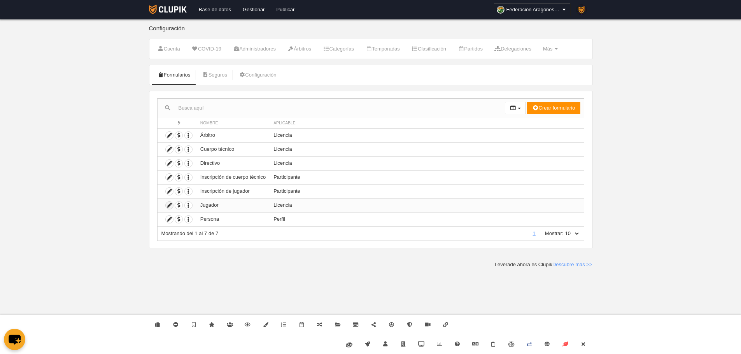
click at [170, 208] on icon at bounding box center [169, 205] width 7 height 7
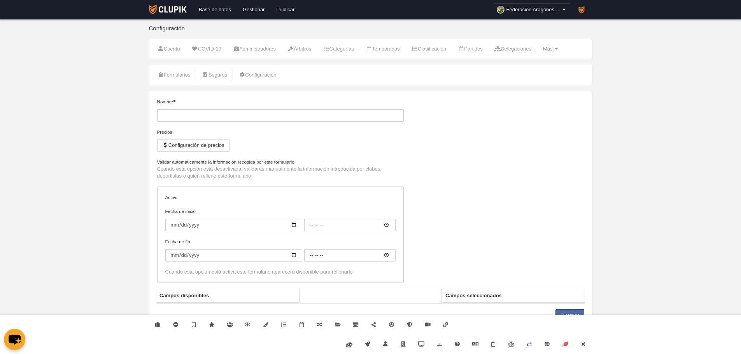
type input "Jugador"
checkbox input "true"
select select "selected"
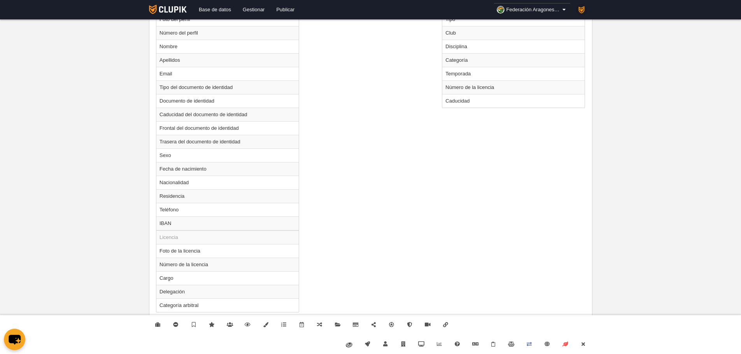
scroll to position [342, 0]
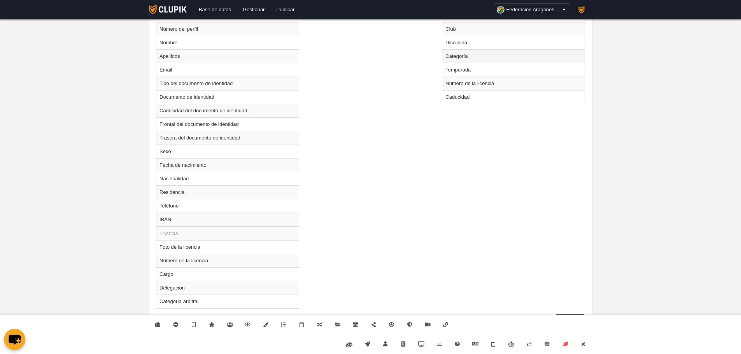
click at [465, 58] on td "Categoría" at bounding box center [513, 56] width 142 height 14
radio input "true"
select select
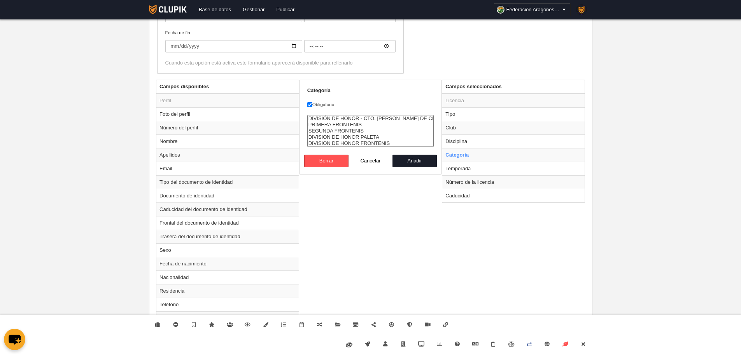
scroll to position [225, 0]
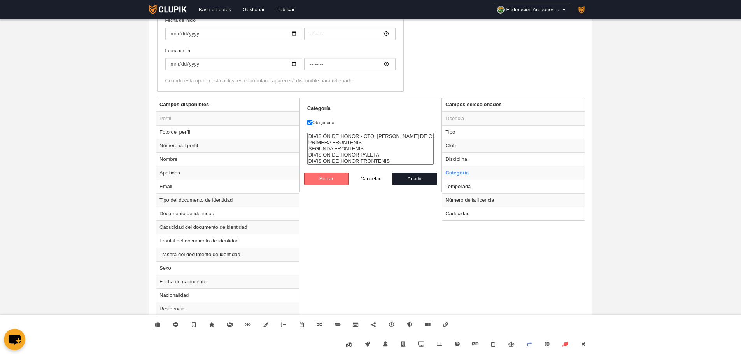
click at [323, 180] on button "Borrar" at bounding box center [326, 179] width 44 height 12
radio input "false"
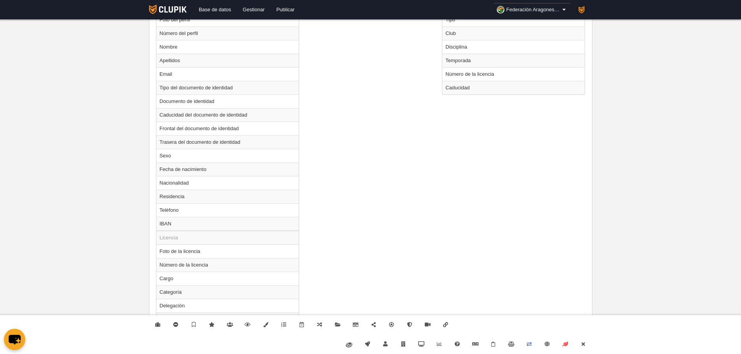
scroll to position [342, 0]
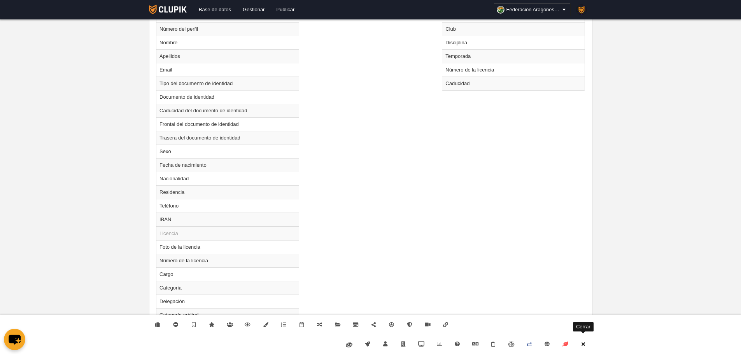
click at [588, 343] on link "Cerrar" at bounding box center [583, 344] width 18 height 19
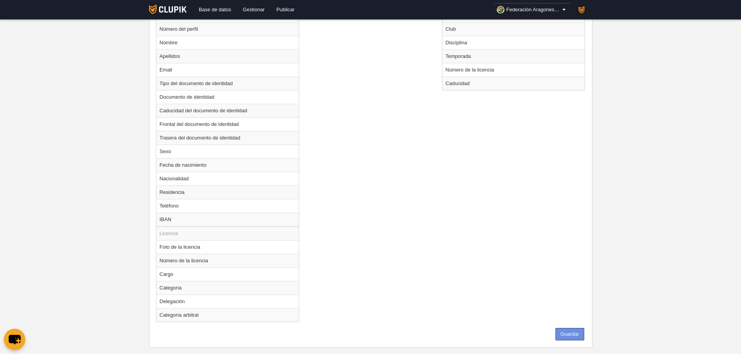
click at [577, 334] on button "Guardar" at bounding box center [569, 334] width 29 height 12
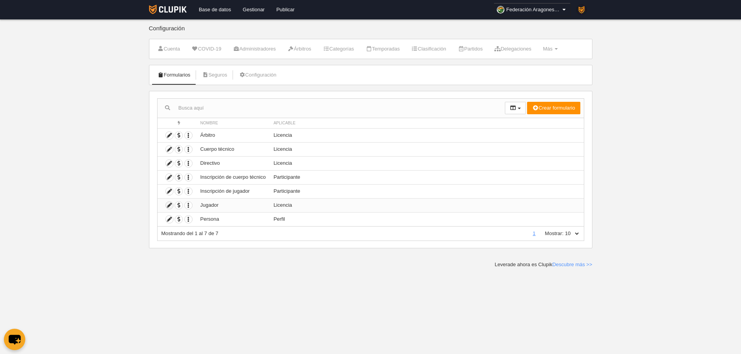
click at [170, 202] on icon at bounding box center [169, 205] width 7 height 7
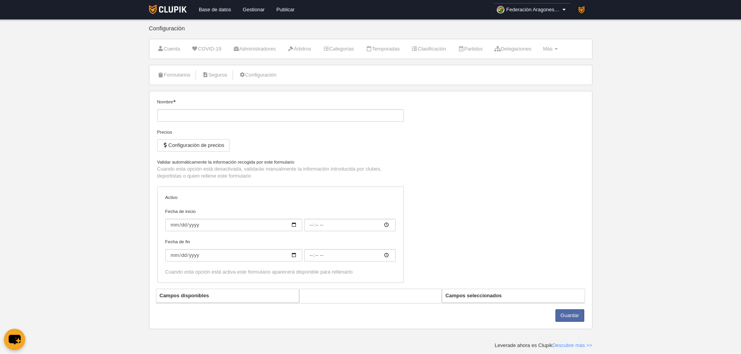
type input "Jugador"
checkbox input "true"
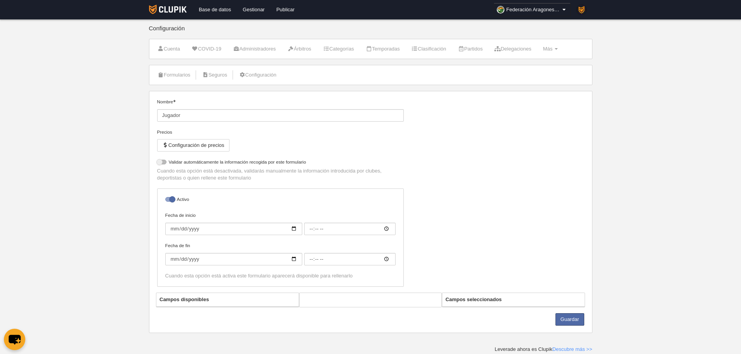
select select "selected"
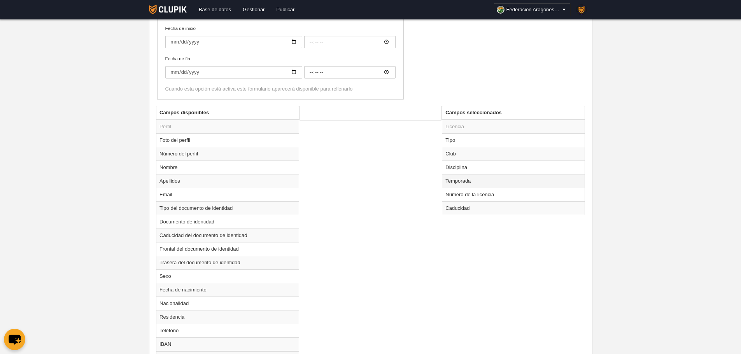
scroll to position [224, 0]
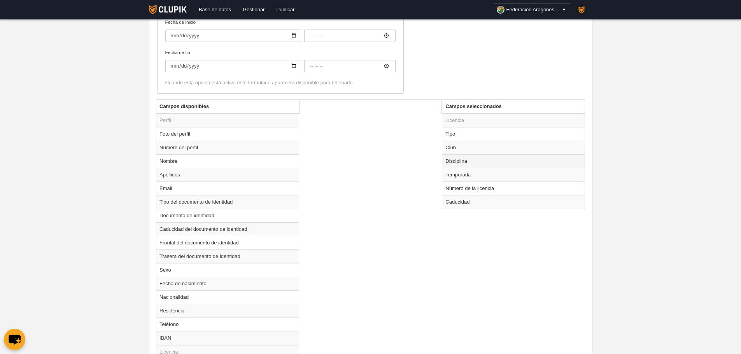
click at [477, 163] on td "Disciplina" at bounding box center [513, 161] width 142 height 14
radio input "true"
select select
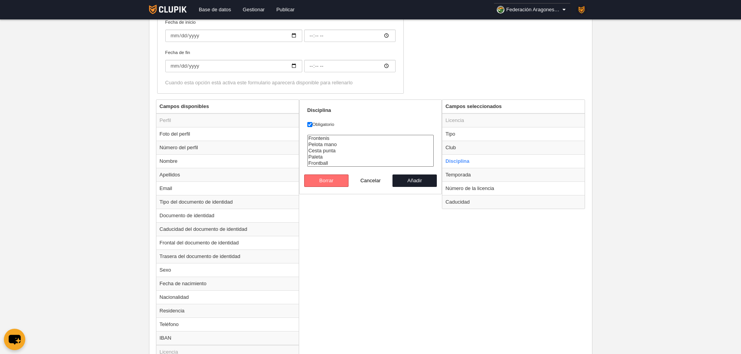
click at [328, 185] on button "Borrar" at bounding box center [326, 181] width 44 height 12
radio input "false"
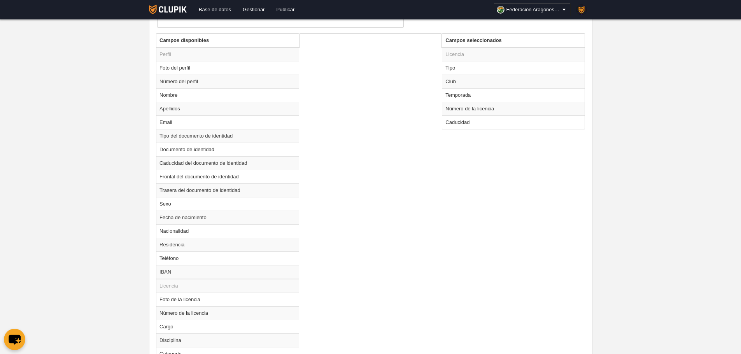
scroll to position [369, 0]
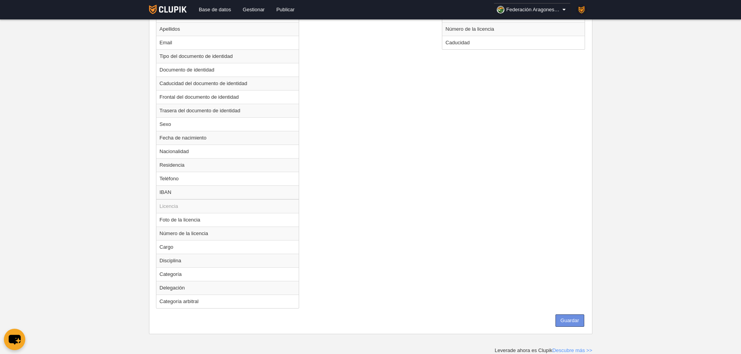
click at [571, 323] on button "Guardar" at bounding box center [569, 321] width 29 height 12
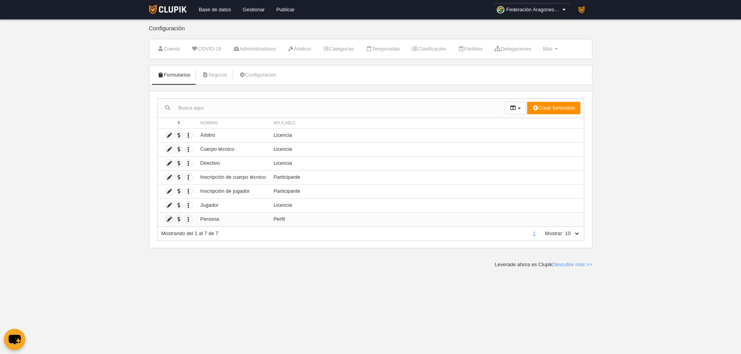
click at [169, 220] on icon at bounding box center [169, 219] width 7 height 7
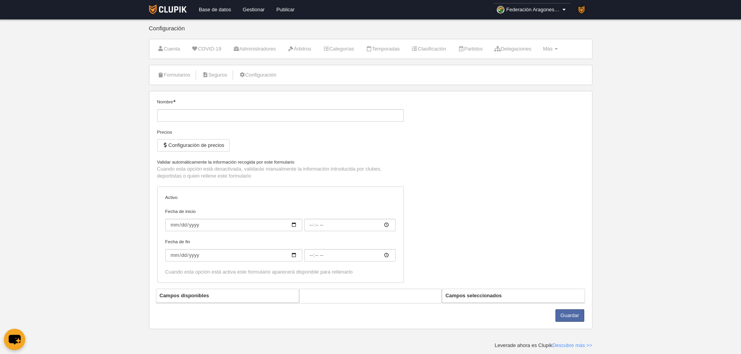
type input "Persona"
checkbox input "true"
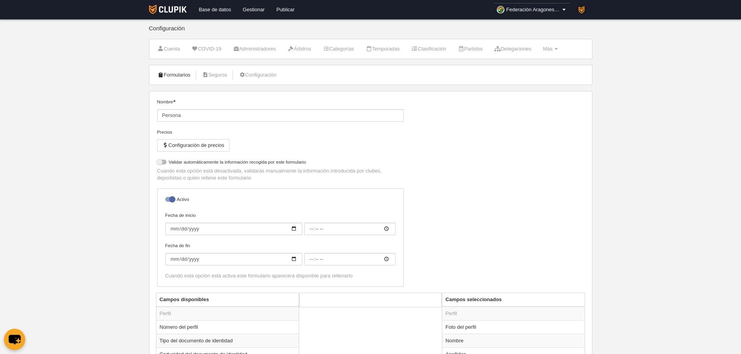
click at [175, 78] on link "Formularios" at bounding box center [174, 75] width 42 height 12
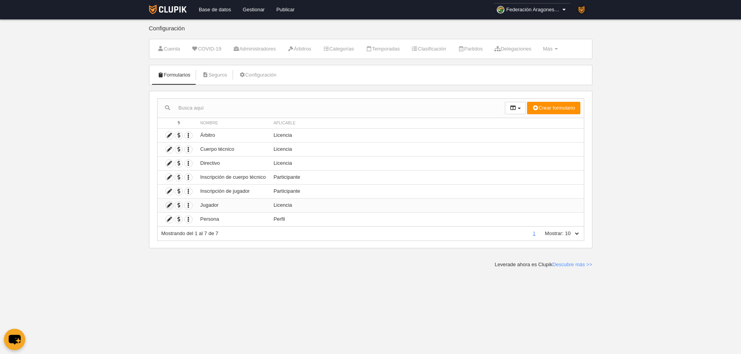
click at [171, 203] on icon at bounding box center [169, 205] width 7 height 7
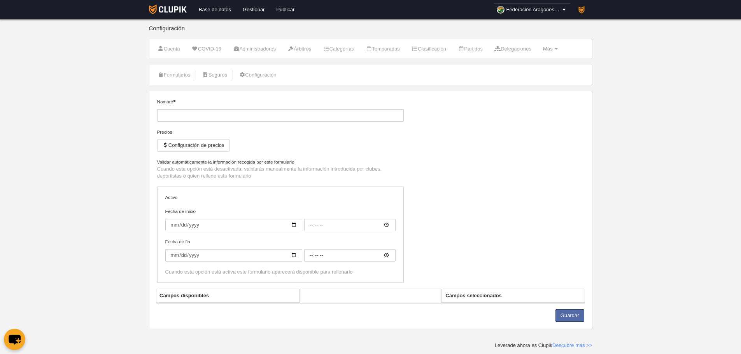
type input "Jugador"
checkbox input "true"
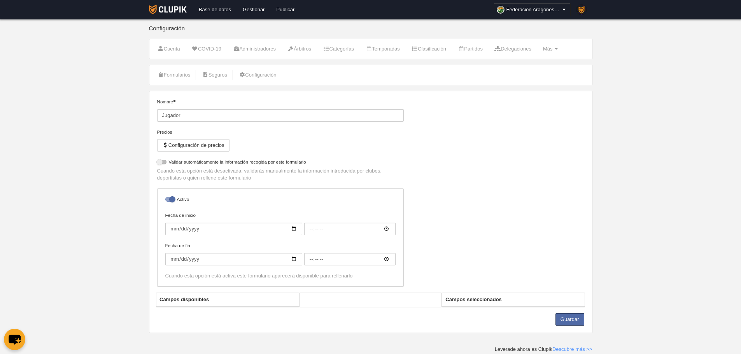
select select "selected"
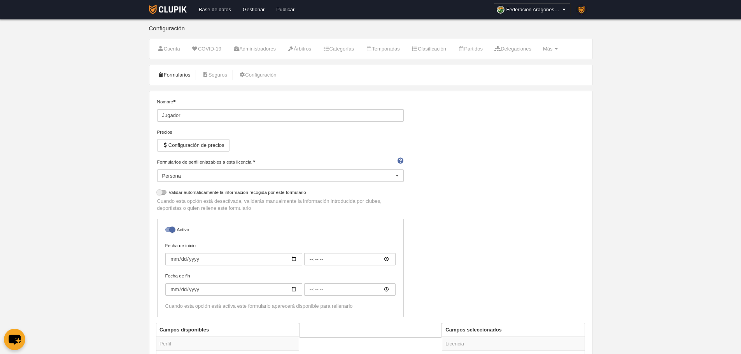
click at [186, 75] on link "Formularios" at bounding box center [174, 75] width 42 height 12
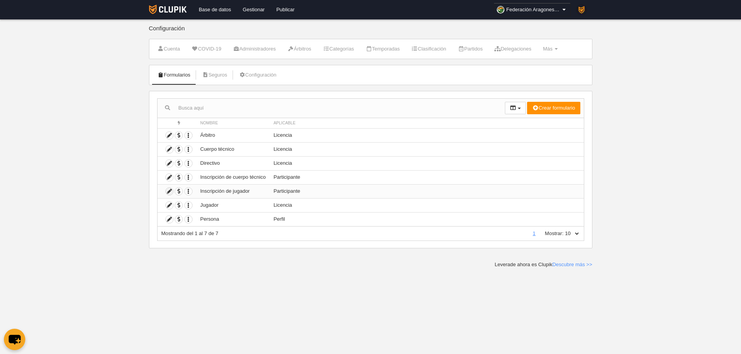
click at [166, 191] on icon at bounding box center [169, 191] width 7 height 7
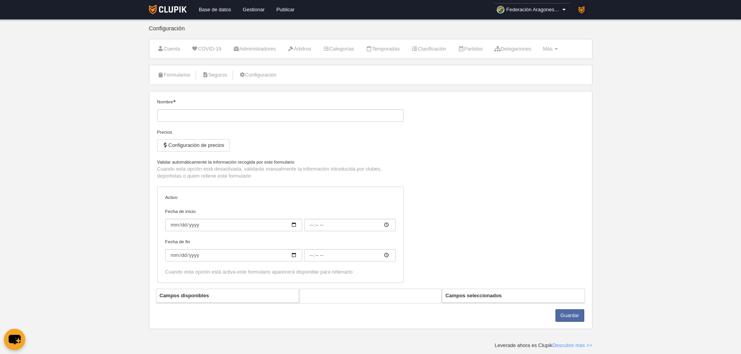
type input "Inscripción de jugador"
checkbox input "true"
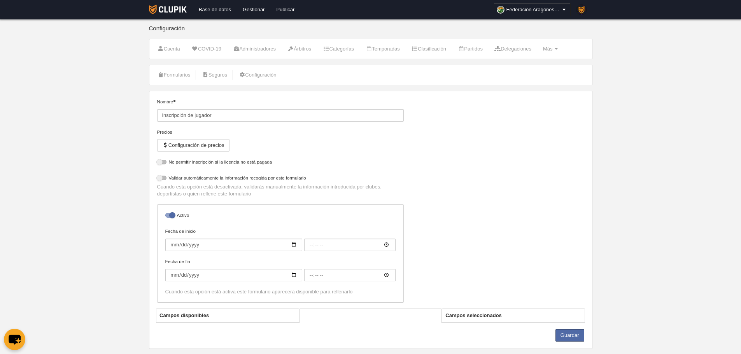
select select "selected"
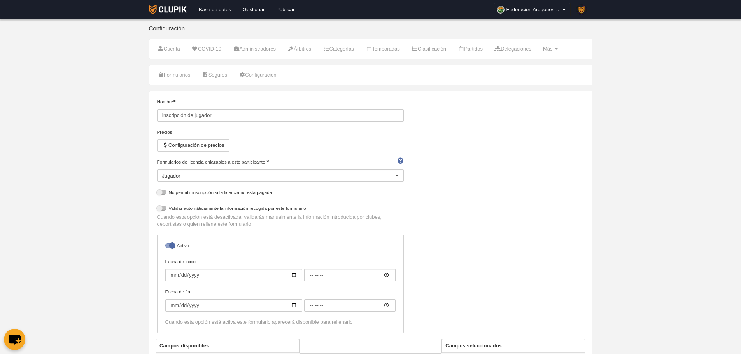
click at [177, 81] on li "Formularios" at bounding box center [174, 74] width 42 height 19
click at [174, 80] on link "Formularios" at bounding box center [174, 75] width 42 height 12
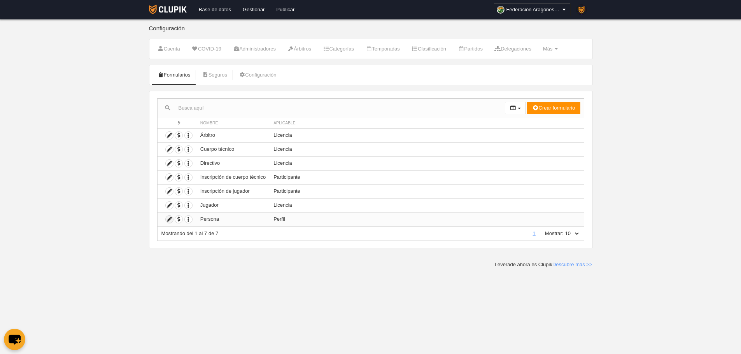
click at [168, 219] on icon at bounding box center [169, 219] width 7 height 7
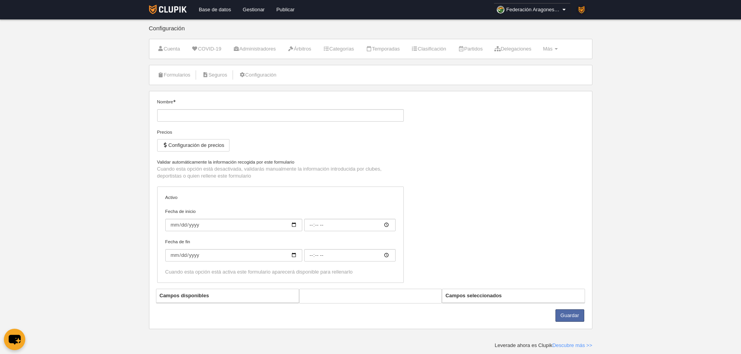
type input "Persona"
checkbox input "true"
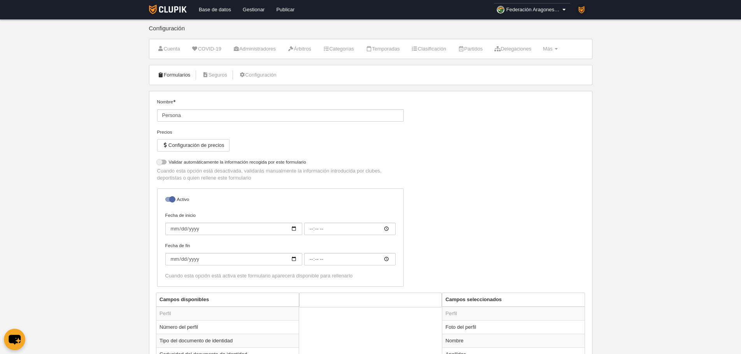
click at [165, 80] on link "Formularios" at bounding box center [174, 75] width 42 height 12
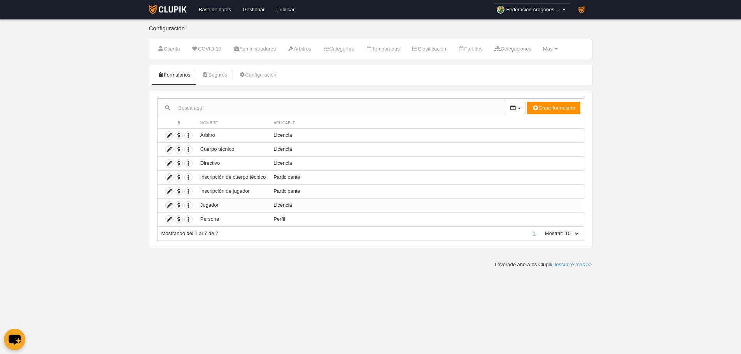
click at [168, 203] on icon at bounding box center [169, 205] width 7 height 7
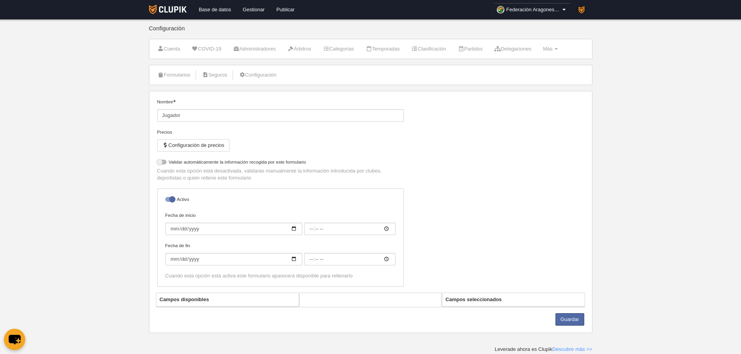
select select "selected"
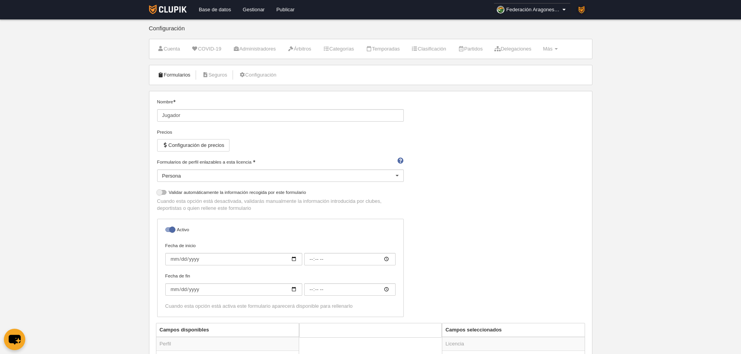
click at [187, 71] on link "Formularios" at bounding box center [174, 75] width 42 height 12
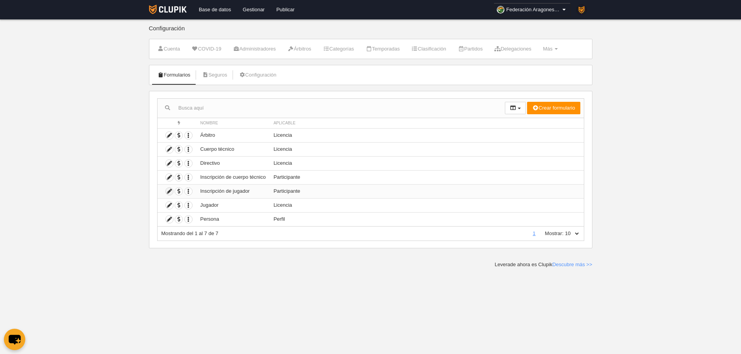
click at [168, 194] on icon at bounding box center [169, 191] width 7 height 7
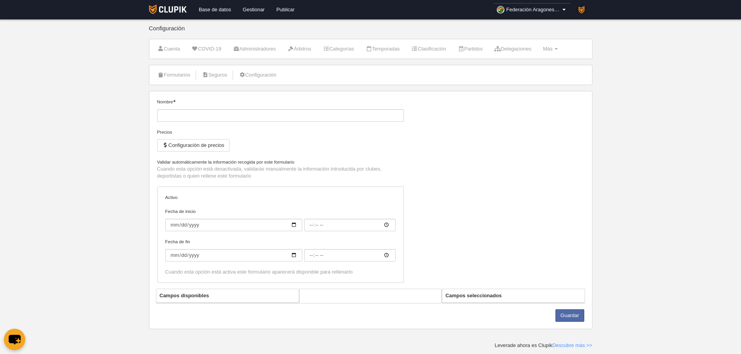
type input "Inscripción de jugador"
checkbox input "true"
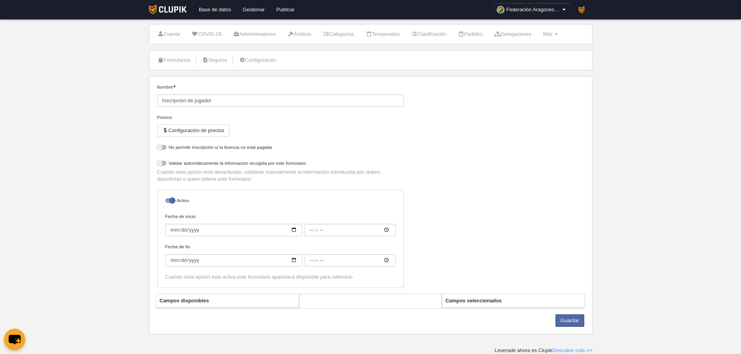
select select "selected"
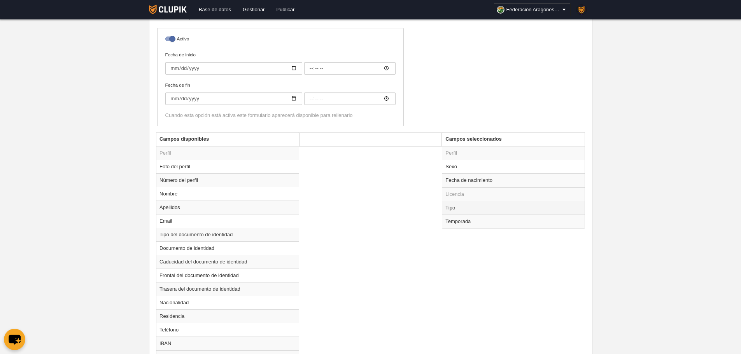
scroll to position [209, 0]
click at [469, 207] on td "Tipo" at bounding box center [513, 206] width 142 height 14
radio input "true"
select select "player"
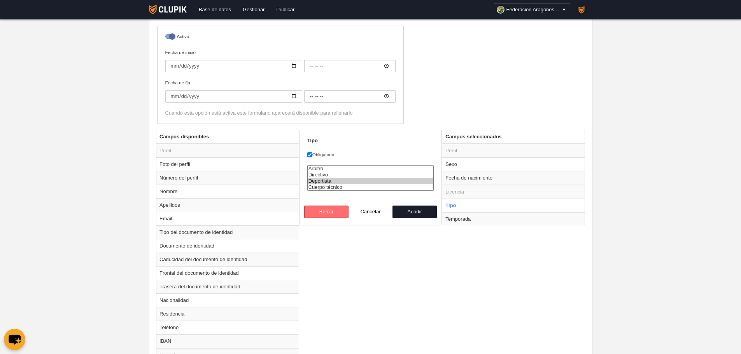
click at [340, 210] on button "Borrar" at bounding box center [326, 212] width 44 height 12
radio input "false"
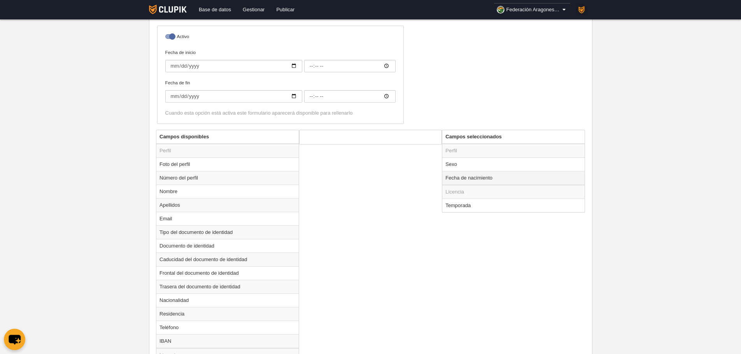
click at [490, 176] on td "Fecha de nacimiento" at bounding box center [513, 178] width 142 height 14
radio input "true"
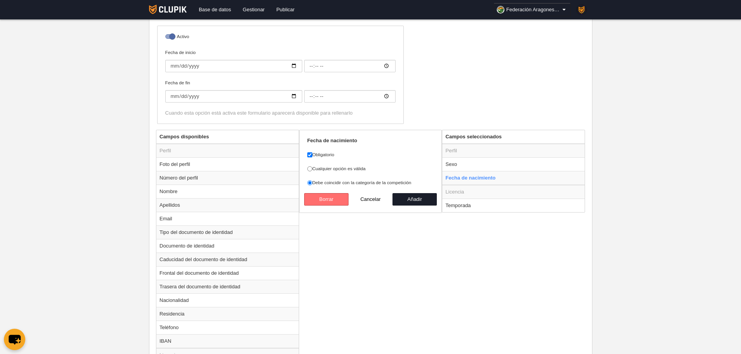
click at [343, 196] on button "Borrar" at bounding box center [326, 199] width 44 height 12
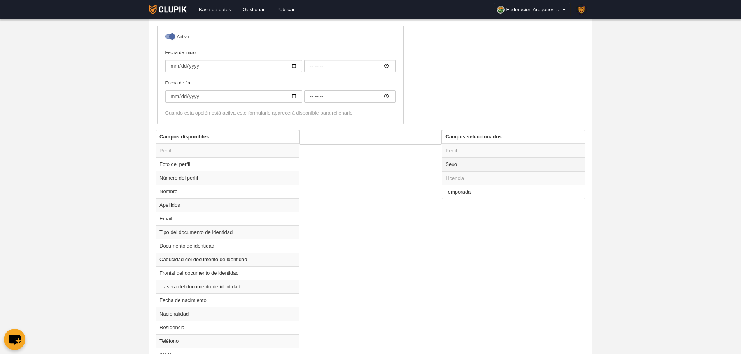
click at [461, 166] on td "Sexo" at bounding box center [513, 164] width 142 height 14
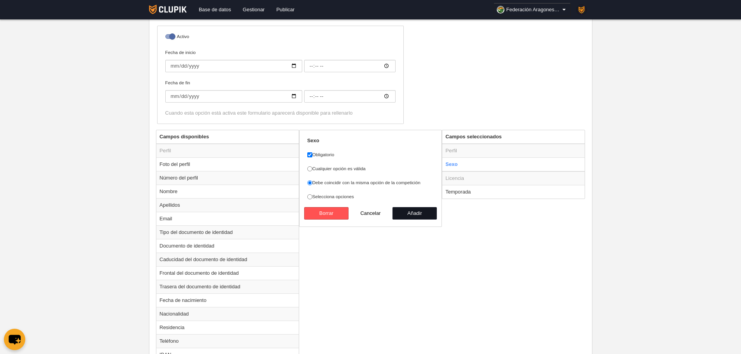
click at [411, 212] on button "Añadir" at bounding box center [414, 213] width 44 height 12
radio input "false"
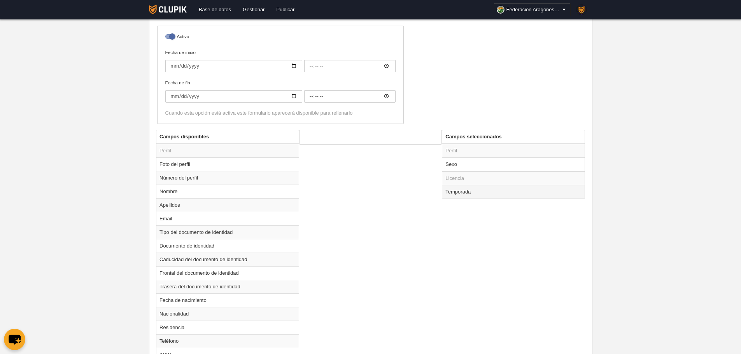
click at [470, 192] on td "Temporada" at bounding box center [513, 192] width 142 height 14
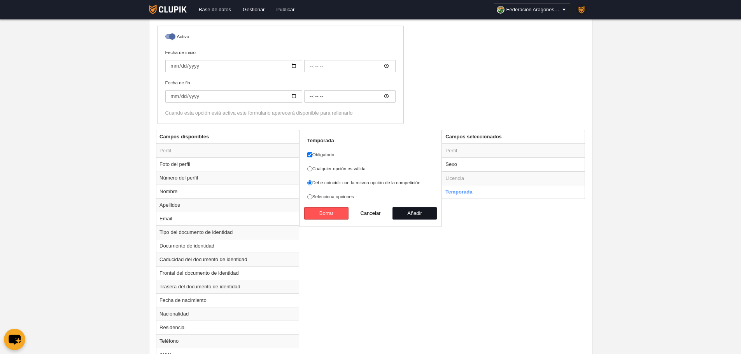
click at [409, 213] on button "Añadir" at bounding box center [414, 213] width 44 height 12
radio input "false"
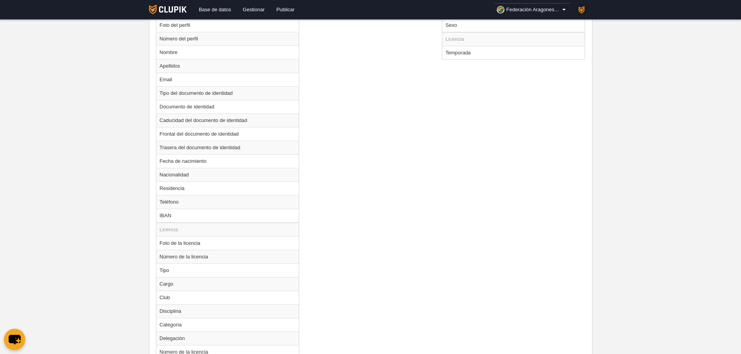
scroll to position [454, 0]
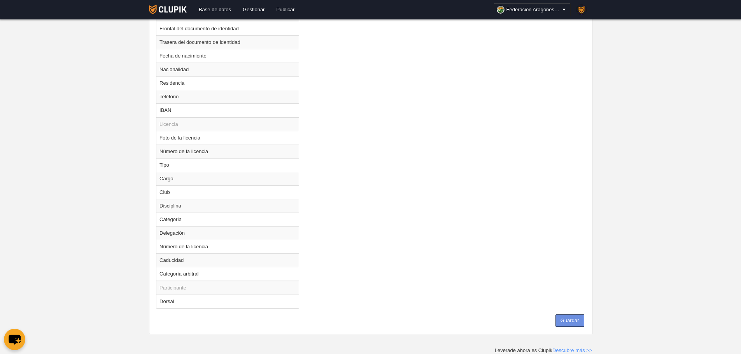
click at [570, 320] on button "Guardar" at bounding box center [569, 321] width 29 height 12
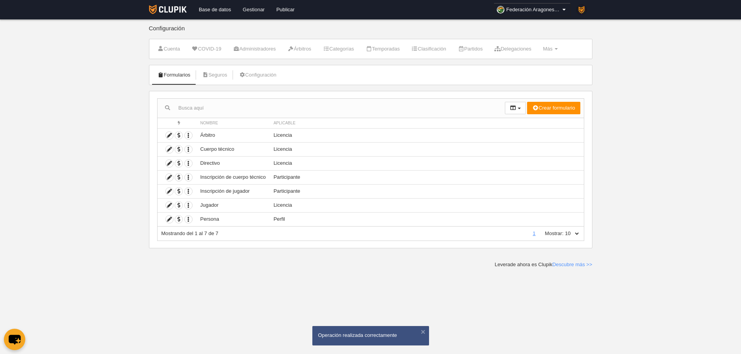
click at [241, 8] on link "Gestionar" at bounding box center [253, 9] width 33 height 19
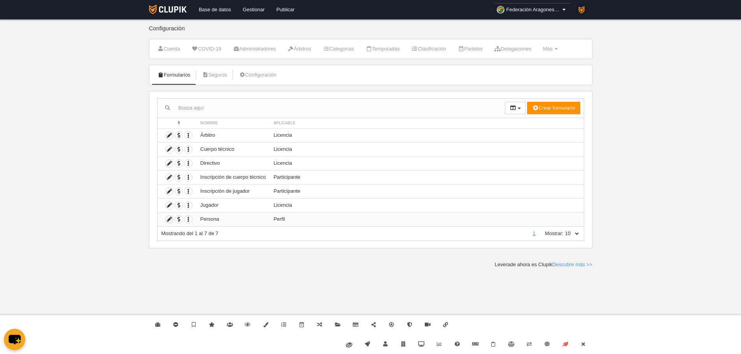
click at [166, 220] on icon at bounding box center [169, 219] width 7 height 7
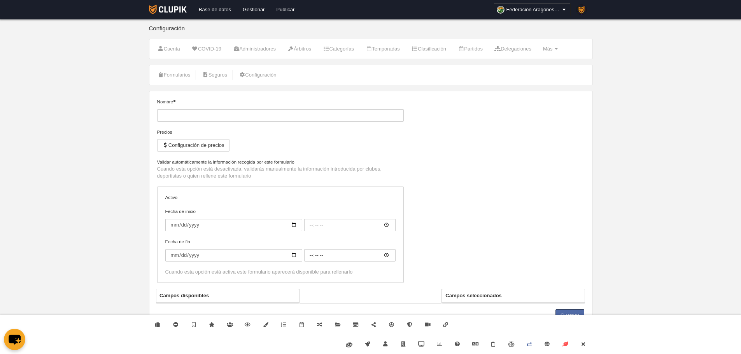
type input "Persona"
checkbox input "true"
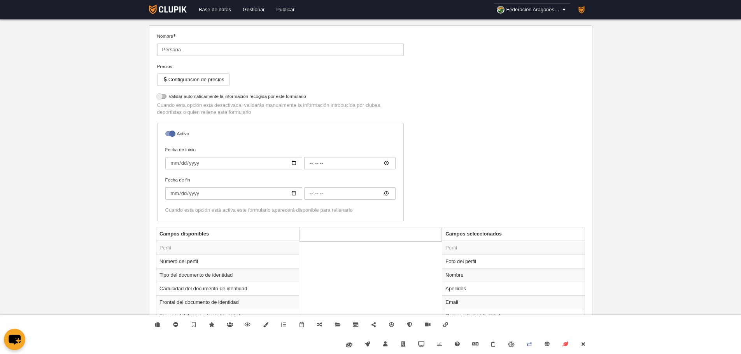
scroll to position [121, 0]
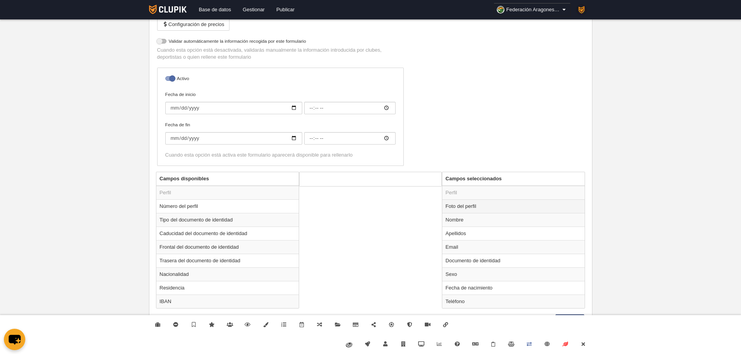
click at [475, 213] on td "Foto del perfil" at bounding box center [513, 206] width 142 height 14
radio input "true"
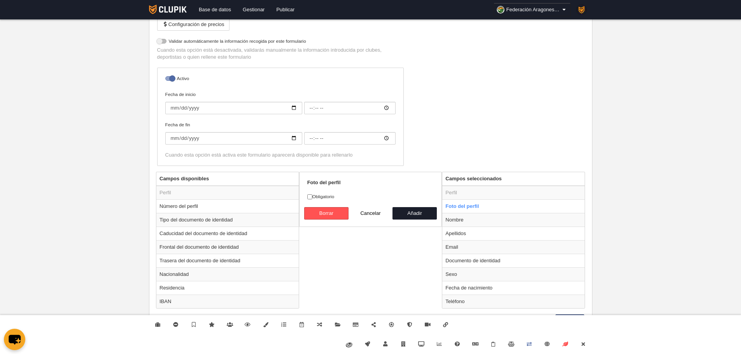
click at [325, 196] on label "Obligatorio" at bounding box center [370, 196] width 127 height 7
click at [312, 196] on input "Obligatorio" at bounding box center [309, 196] width 5 height 5
click at [322, 196] on label "Obligatorio" at bounding box center [370, 196] width 127 height 7
click at [312, 196] on input "Obligatorio" at bounding box center [309, 196] width 5 height 5
checkbox input "false"
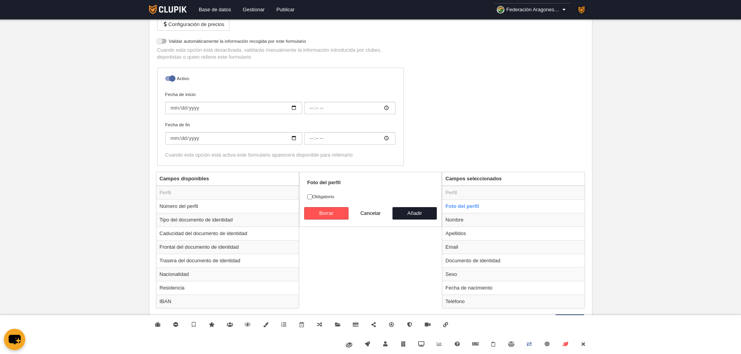
click at [336, 183] on strong "Foto del perfil" at bounding box center [323, 183] width 33 height 6
click at [424, 219] on button "Añadir" at bounding box center [414, 213] width 44 height 12
radio input "false"
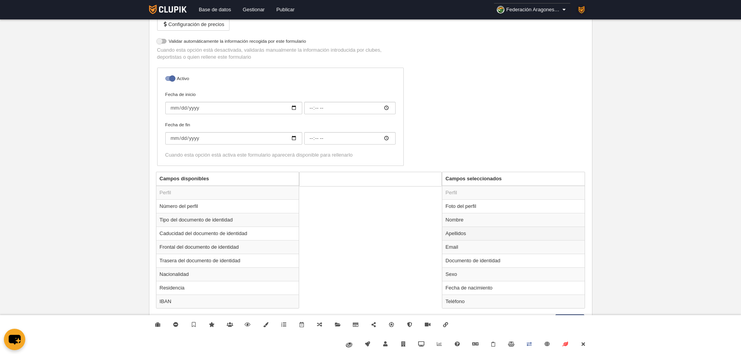
click at [451, 230] on td "Apellidos" at bounding box center [513, 234] width 142 height 14
radio input "true"
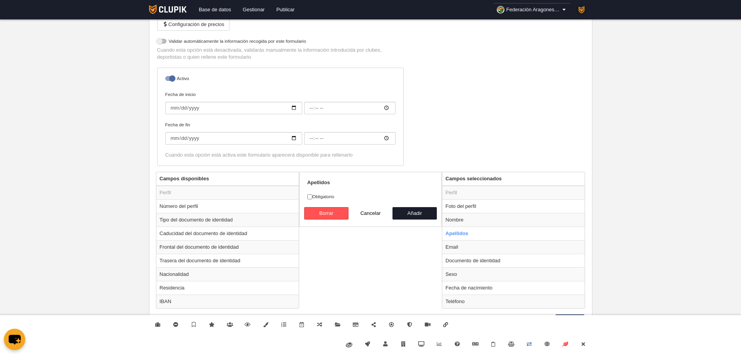
click at [327, 196] on label "Obligatorio" at bounding box center [370, 196] width 127 height 7
click at [312, 196] on input "Obligatorio" at bounding box center [309, 196] width 5 height 5
checkbox input "true"
click at [428, 211] on button "Añadir" at bounding box center [414, 213] width 44 height 12
radio input "false"
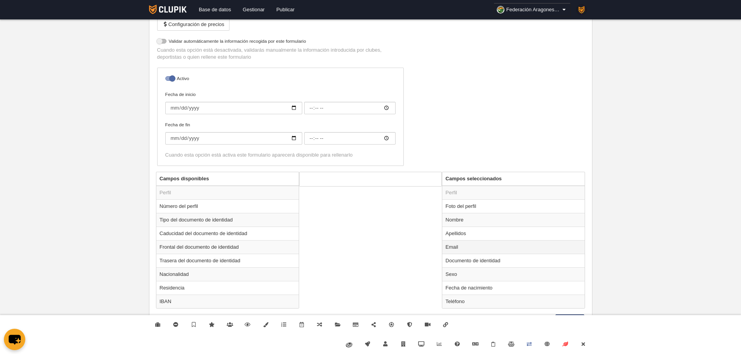
click at [472, 252] on td "Email" at bounding box center [513, 247] width 142 height 14
click at [425, 216] on button "Añadir" at bounding box center [414, 213] width 44 height 12
radio input "false"
click at [451, 260] on td "Documento de identidad" at bounding box center [513, 261] width 142 height 14
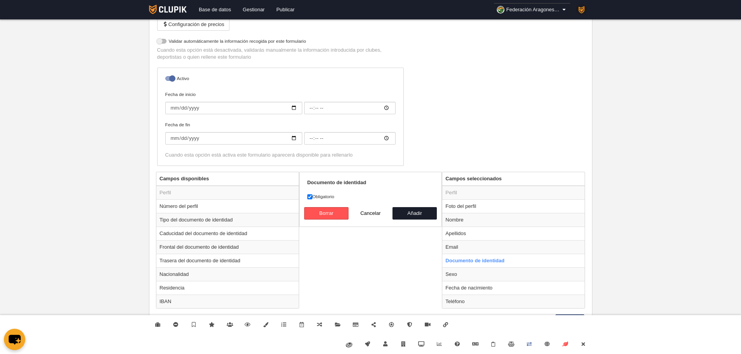
click at [421, 220] on div "Documento de identidad Obligatorio [GEOGRAPHIC_DATA] Cancelar Añadir" at bounding box center [370, 199] width 143 height 55
click at [411, 207] on button "Añadir" at bounding box center [414, 213] width 44 height 12
radio input "false"
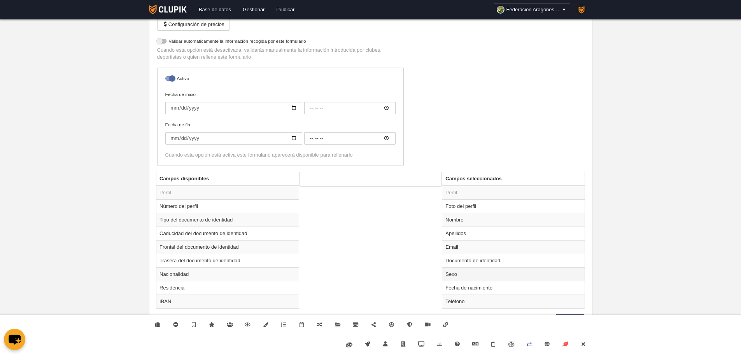
click at [465, 270] on td "Sexo" at bounding box center [513, 274] width 142 height 14
radio input "true"
select select
click at [334, 200] on form "Sexo Obligatorio [GEOGRAPHIC_DATA] Masculino [GEOGRAPHIC_DATA] Cancelar Añadir" at bounding box center [370, 216] width 127 height 75
click at [330, 195] on label "Obligatorio" at bounding box center [370, 196] width 127 height 7
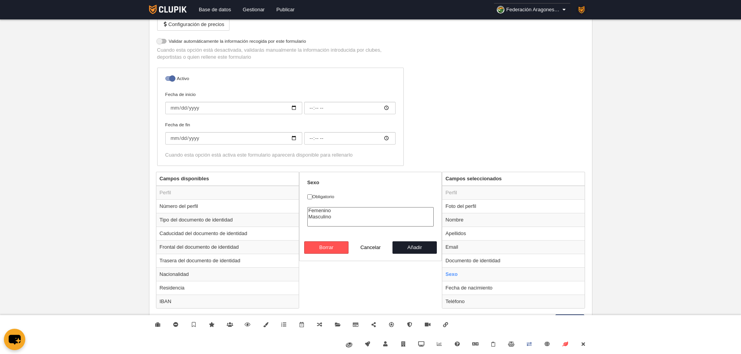
click at [312, 195] on input "Obligatorio" at bounding box center [309, 196] width 5 height 5
checkbox input "true"
click at [417, 250] on button "Añadir" at bounding box center [414, 247] width 44 height 12
radio input "false"
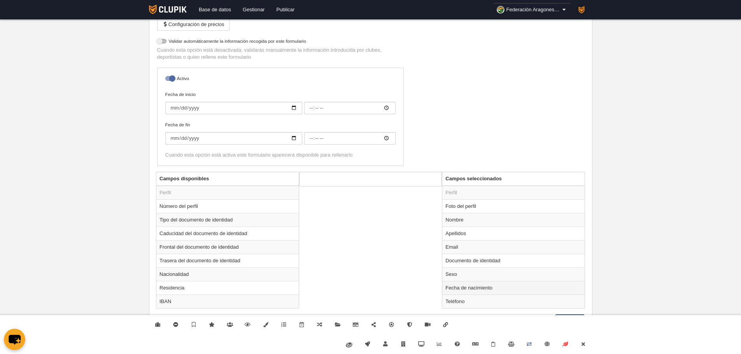
click at [468, 291] on td "Fecha de nacimiento" at bounding box center [513, 288] width 142 height 14
radio input "true"
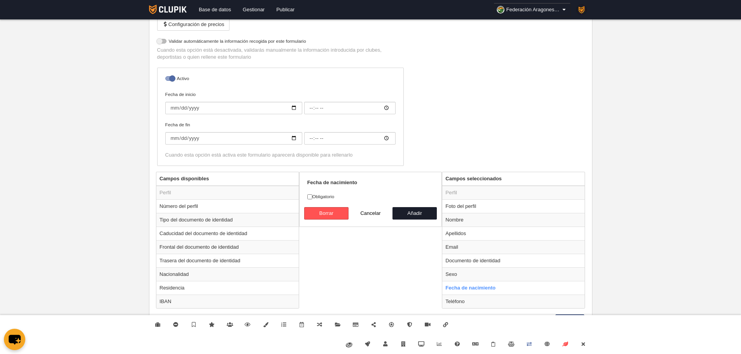
click at [324, 196] on label "Obligatorio" at bounding box center [370, 196] width 127 height 7
click at [312, 196] on input "Obligatorio" at bounding box center [309, 196] width 5 height 5
checkbox input "true"
click at [428, 217] on button "Añadir" at bounding box center [414, 213] width 44 height 12
radio input "false"
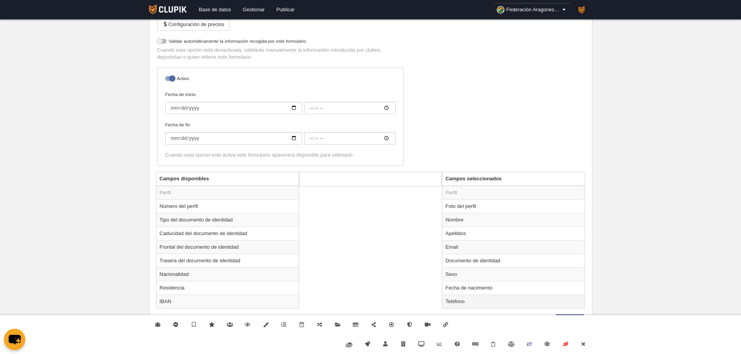
click at [468, 302] on td "Teléfono" at bounding box center [513, 302] width 142 height 14
click at [434, 215] on button "Añadir" at bounding box center [414, 213] width 44 height 12
radio input "false"
click at [582, 341] on link "Cerrar" at bounding box center [583, 344] width 18 height 19
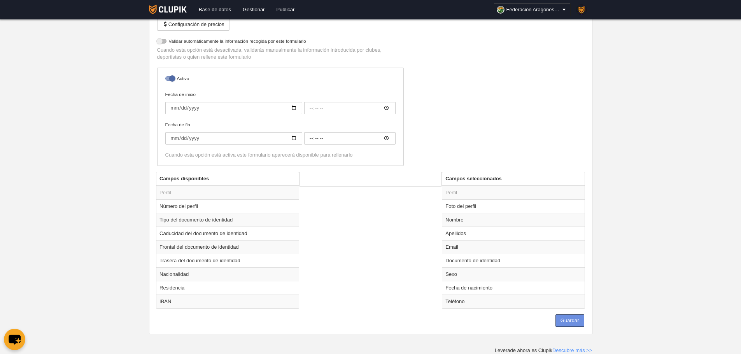
click at [559, 326] on button "Guardar" at bounding box center [569, 321] width 29 height 12
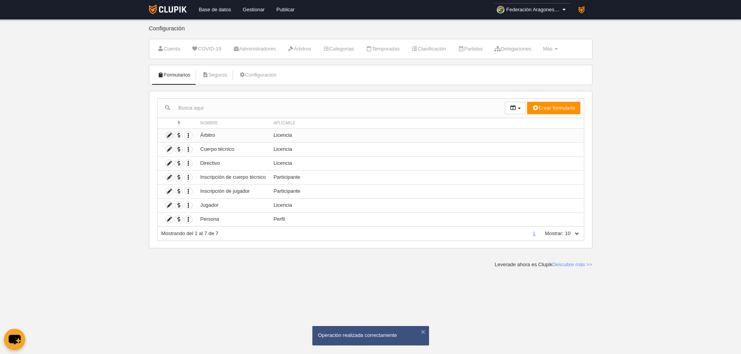
click at [166, 133] on icon at bounding box center [169, 135] width 7 height 7
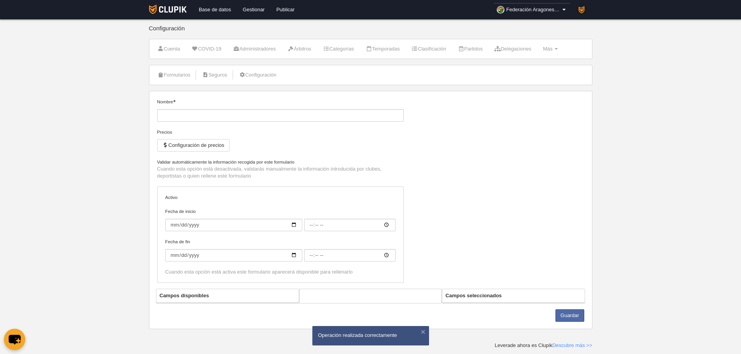
type input "Árbitro"
checkbox input "true"
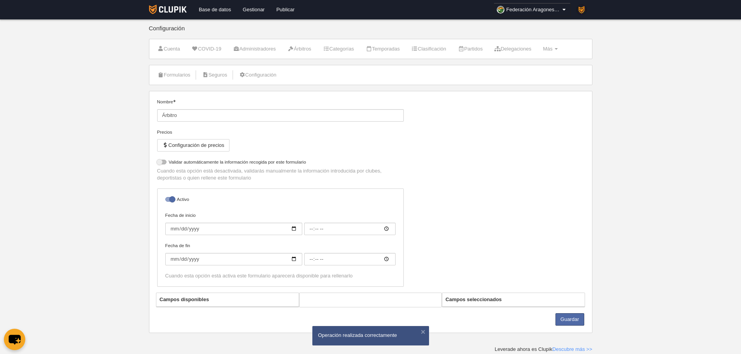
select select "selected"
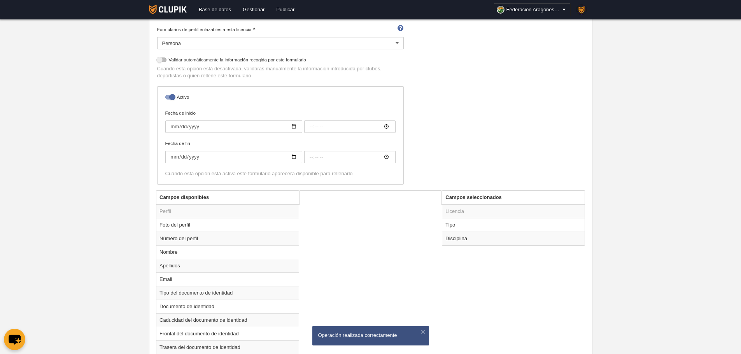
scroll to position [194, 0]
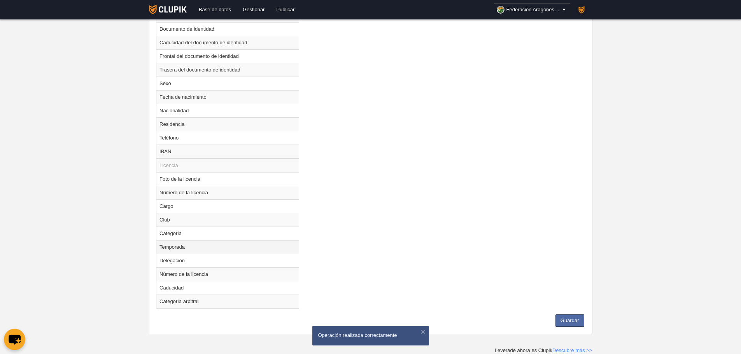
click at [228, 248] on td "Temporada" at bounding box center [227, 247] width 142 height 14
radio input "true"
select select
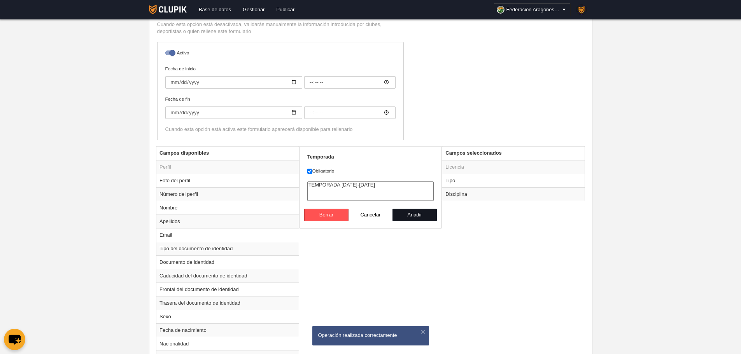
click at [416, 216] on button "Añadir" at bounding box center [414, 215] width 44 height 12
radio input "false"
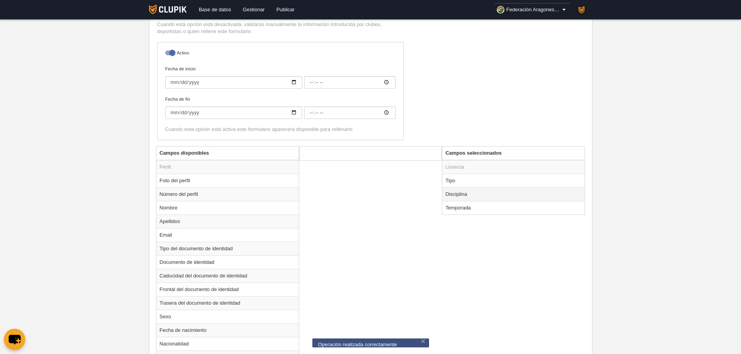
click at [481, 196] on td "Disciplina" at bounding box center [513, 194] width 142 height 14
radio input "true"
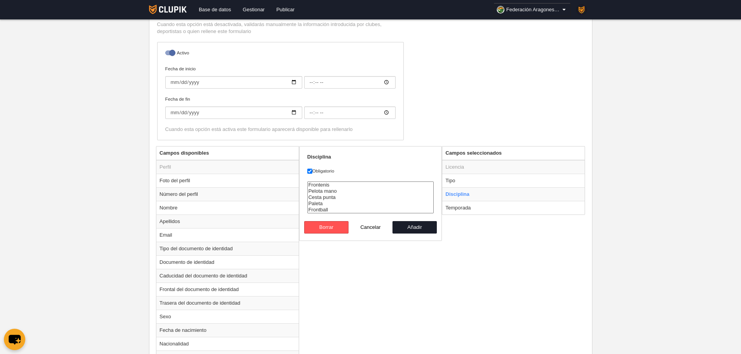
drag, startPoint x: 329, startPoint y: 187, endPoint x: 339, endPoint y: 206, distance: 21.9
select select "39"
click at [339, 206] on select "Frontenis Pelota mano Cesta punta [GEOGRAPHIC_DATA] Frontball" at bounding box center [370, 198] width 127 height 32
click at [378, 229] on button "Cancelar" at bounding box center [370, 227] width 44 height 12
radio input "false"
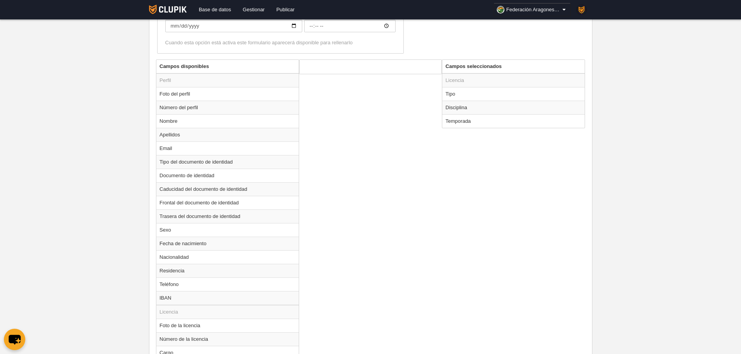
scroll to position [397, 0]
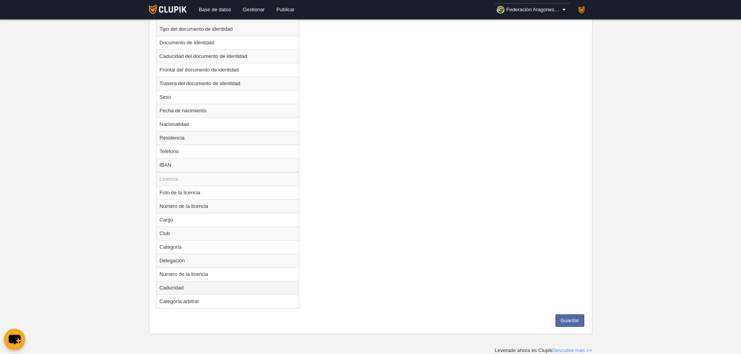
click at [192, 293] on td "Caducidad" at bounding box center [227, 288] width 142 height 14
radio input "true"
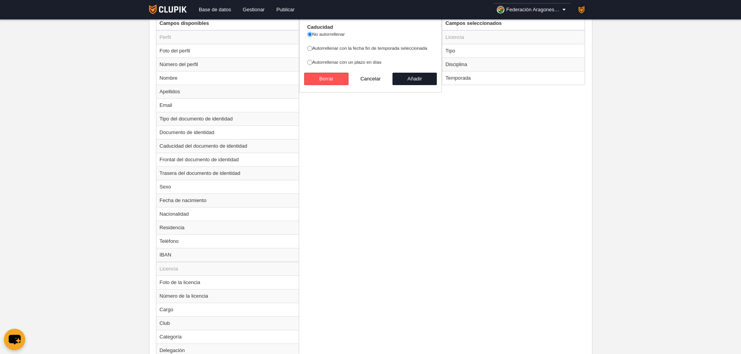
scroll to position [163, 0]
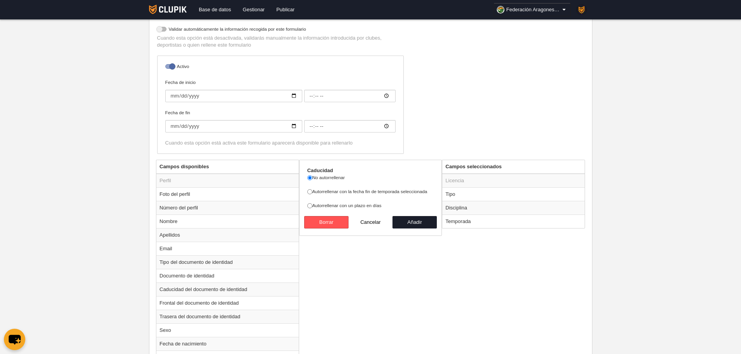
click at [360, 190] on label "Autorrellenar con la fecha fin de temporada seleccionada" at bounding box center [370, 191] width 127 height 7
click at [312, 190] on input "Autorrellenar con la fecha fin de temporada seleccionada" at bounding box center [309, 191] width 5 height 5
radio input "true"
click at [423, 221] on button "Añadir" at bounding box center [414, 222] width 44 height 12
radio input "false"
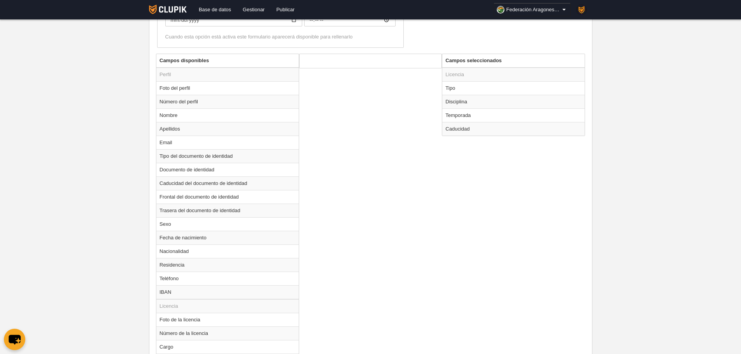
scroll to position [383, 0]
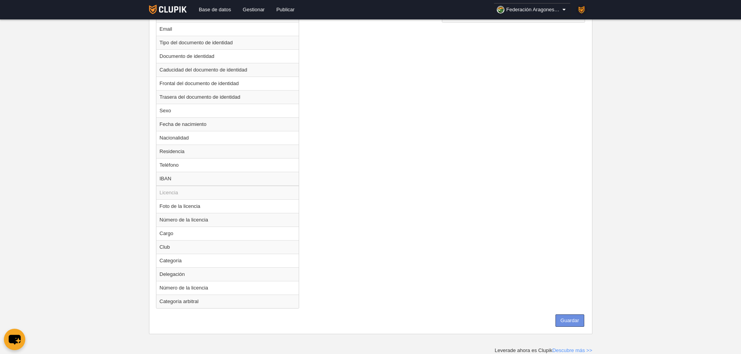
click at [562, 324] on button "Guardar" at bounding box center [569, 321] width 29 height 12
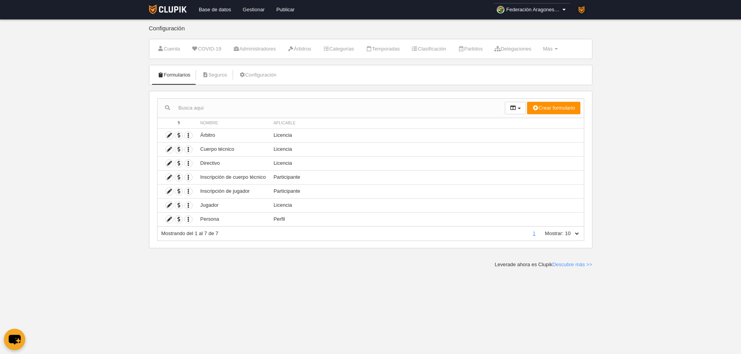
click at [249, 8] on link "Gestionar" at bounding box center [253, 9] width 33 height 19
